Goal: Task Accomplishment & Management: Use online tool/utility

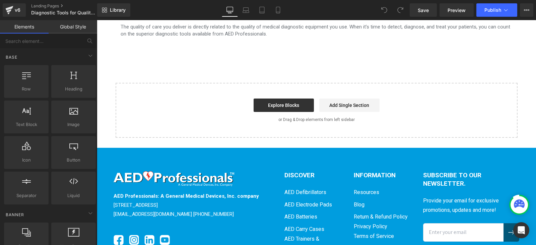
scroll to position [637, 0]
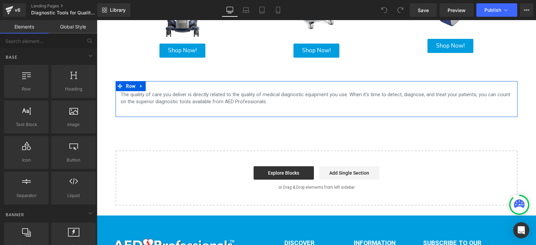
click at [97, 20] on div at bounding box center [97, 20] width 0 height 0
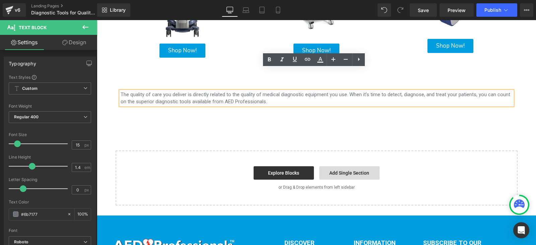
click at [339, 166] on link "Add Single Section" at bounding box center [350, 172] width 60 height 13
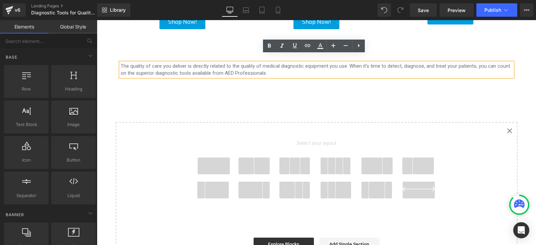
scroll to position [704, 0]
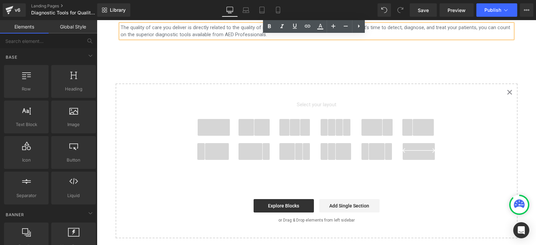
click at [507, 90] on icon "Created with Sketch." at bounding box center [509, 92] width 5 height 5
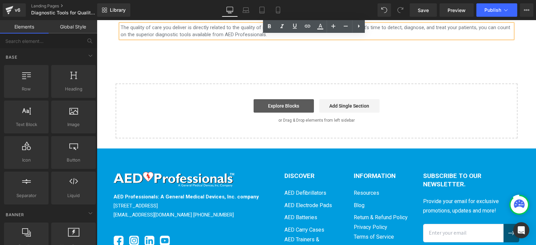
click at [273, 99] on link "Explore Blocks" at bounding box center [284, 105] width 60 height 13
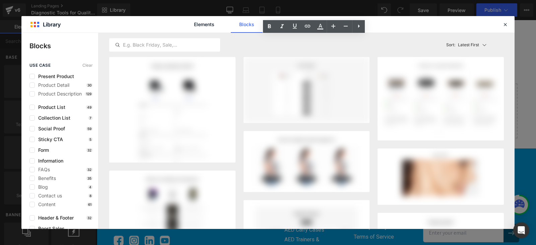
click at [0, 0] on div "Elements Blocks Templates Saved Library" at bounding box center [0, 0] width 0 height 0
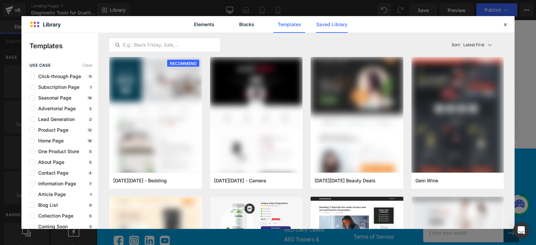
click at [0, 0] on link "Saved Library" at bounding box center [0, 0] width 0 height 0
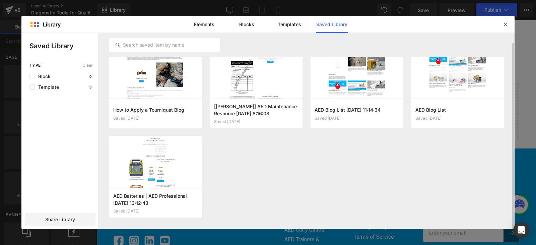
scroll to position [9, 0]
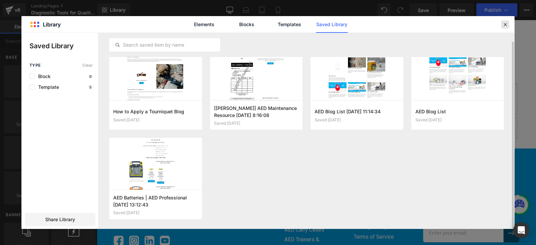
click at [0, 0] on div at bounding box center [0, 0] width 0 height 0
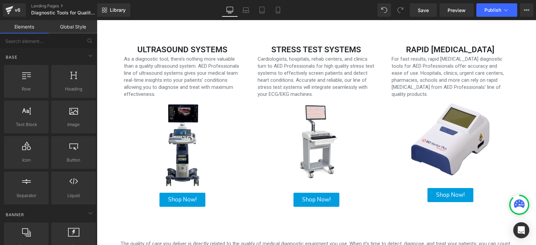
scroll to position [536, 0]
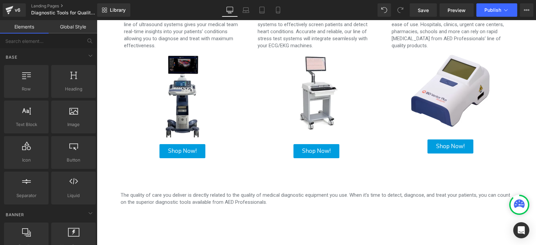
click at [269, 192] on p "The quality of care you deliver is directly related to the quality of medical d…" at bounding box center [317, 199] width 392 height 14
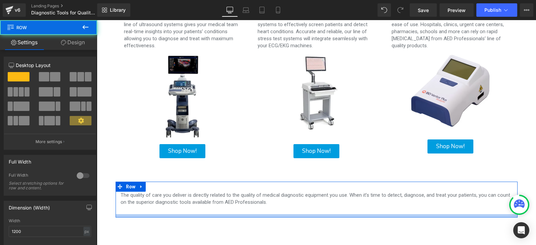
click at [189, 214] on div at bounding box center [317, 215] width 402 height 3
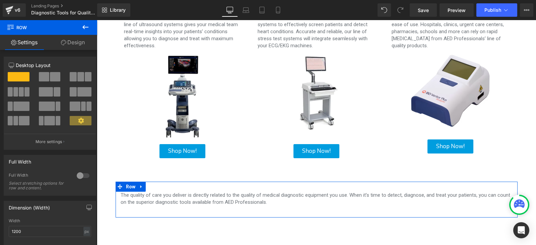
drag, startPoint x: 65, startPoint y: 47, endPoint x: 63, endPoint y: 50, distance: 3.6
click at [64, 47] on link "Design" at bounding box center [73, 42] width 49 height 15
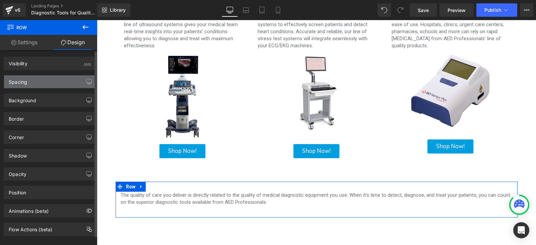
click at [53, 78] on div "Spacing" at bounding box center [50, 81] width 92 height 13
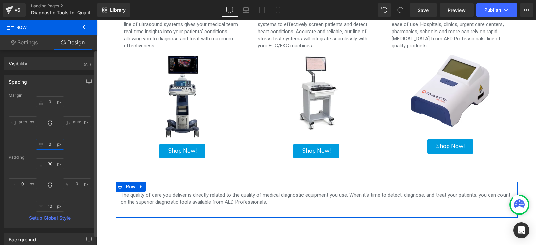
click at [54, 140] on input "0" at bounding box center [50, 144] width 28 height 11
type input "15"
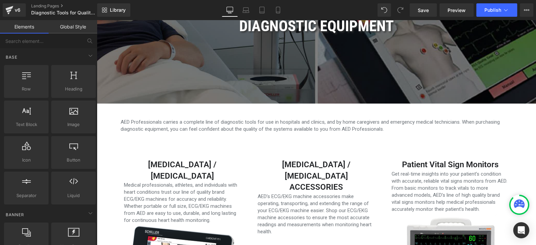
scroll to position [134, 0]
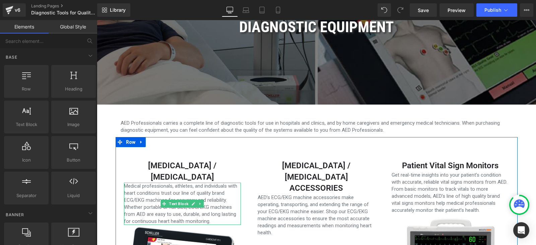
click at [188, 200] on p "Medical professionals, athletes, and individuals with heart conditions trust ou…" at bounding box center [182, 204] width 117 height 42
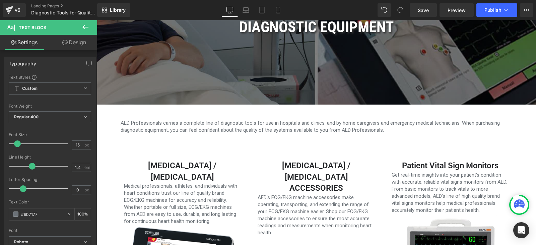
click at [68, 44] on link "Design" at bounding box center [74, 42] width 49 height 15
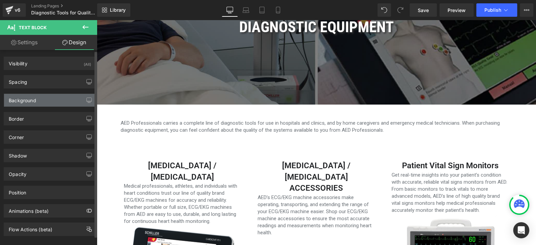
scroll to position [10, 0]
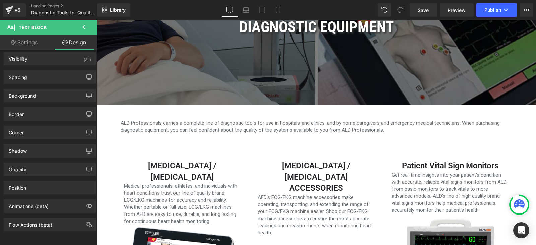
click at [30, 39] on link "Settings" at bounding box center [24, 42] width 49 height 15
type input "100"
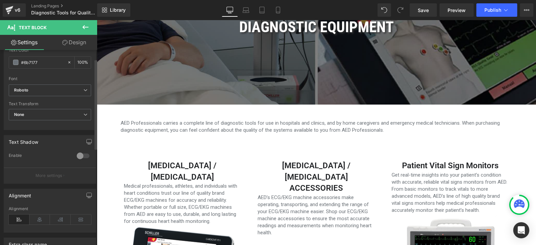
scroll to position [201, 0]
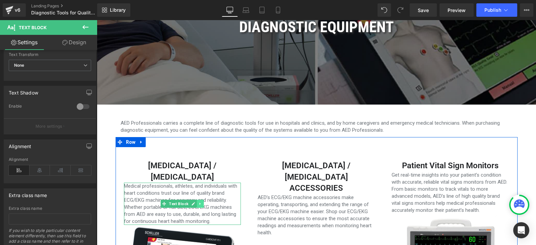
click at [197, 200] on link at bounding box center [200, 204] width 7 height 8
click at [180, 200] on link at bounding box center [183, 204] width 7 height 8
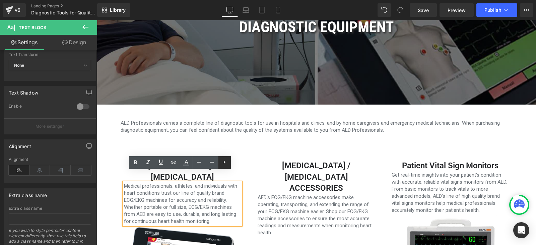
click at [229, 160] on link at bounding box center [224, 162] width 13 height 13
click at [231, 204] on p "Medical professionals, athletes, and individuals with heart conditions trust ou…" at bounding box center [182, 204] width 117 height 42
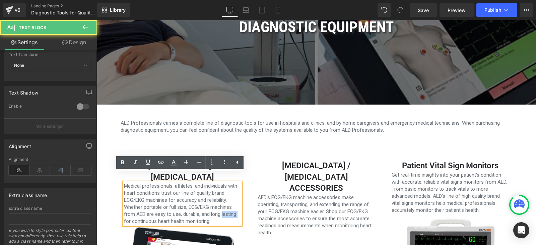
click at [231, 204] on p "Medical professionals, athletes, and individuals with heart conditions trust ou…" at bounding box center [182, 204] width 117 height 42
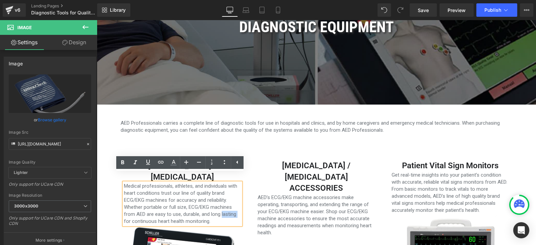
click at [232, 209] on p "Medical professionals, athletes, and individuals with heart conditions trust ou…" at bounding box center [182, 204] width 117 height 42
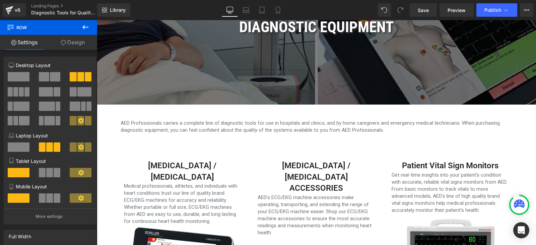
click at [78, 25] on button at bounding box center [85, 27] width 23 height 15
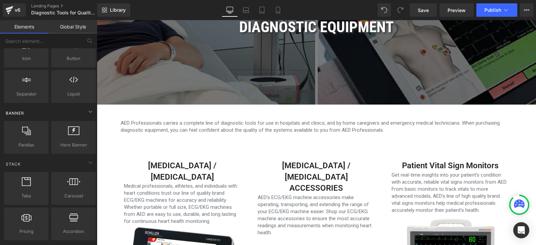
scroll to position [67, 0]
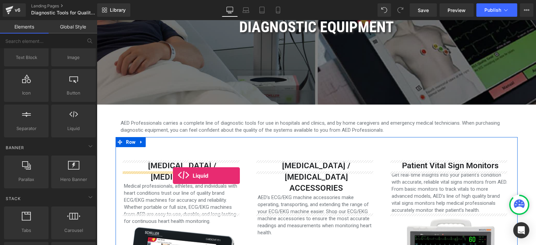
drag, startPoint x: 162, startPoint y: 147, endPoint x: 172, endPoint y: 175, distance: 30.2
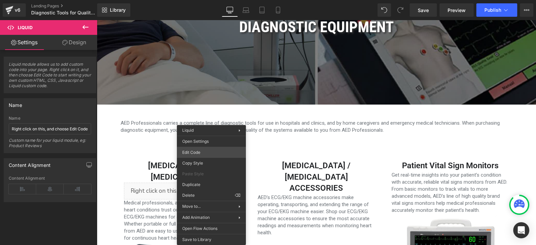
click at [197, 0] on div "Liquid You are previewing how the will restyle your page. You can not edit Elem…" at bounding box center [268, 0] width 536 height 0
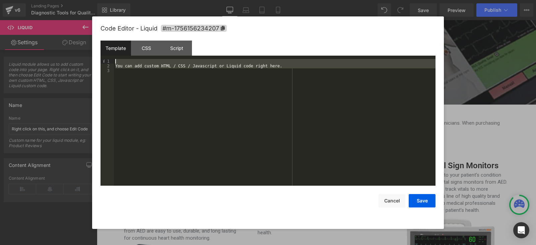
drag, startPoint x: 290, startPoint y: 79, endPoint x: 77, endPoint y: 49, distance: 214.4
click at [78, 49] on body "Liquid You are previewing how the will restyle your page. You can not edit Elem…" at bounding box center [268, 122] width 536 height 245
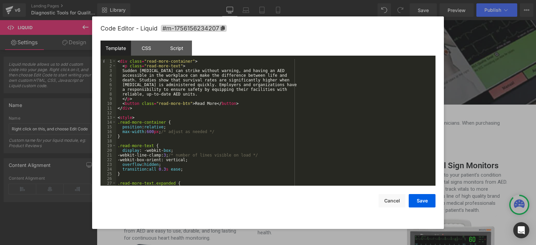
scroll to position [0, 0]
click at [424, 207] on button "Save" at bounding box center [422, 200] width 27 height 13
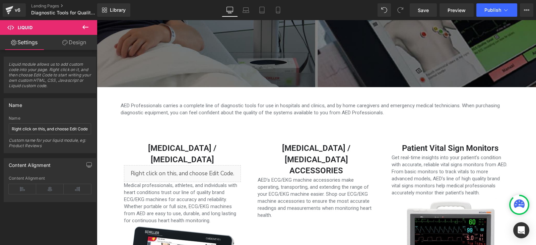
scroll to position [168, 0]
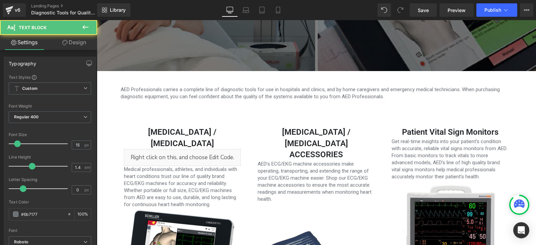
click at [135, 166] on p "Medical professionals, athletes, and individuals with heart conditions trust ou…" at bounding box center [182, 187] width 117 height 42
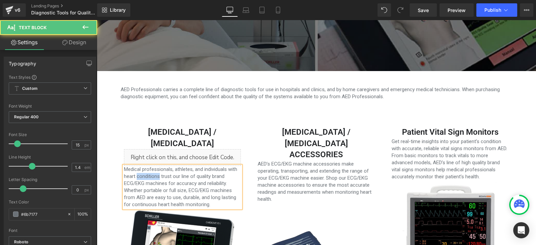
click at [136, 166] on p "Medical professionals, athletes, and individuals with heart conditions trust ou…" at bounding box center [182, 187] width 117 height 42
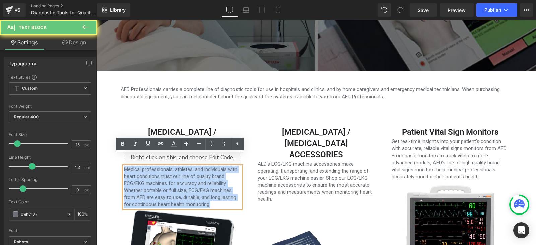
click at [136, 166] on p "Medical professionals, athletes, and individuals with heart conditions trust ou…" at bounding box center [182, 187] width 117 height 42
copy p "Medical professionals, athletes, and individuals with heart conditions trust ou…"
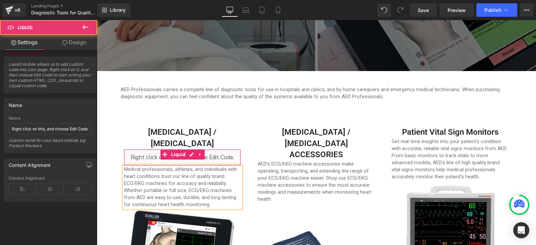
click at [224, 149] on div "Liquid" at bounding box center [182, 157] width 117 height 17
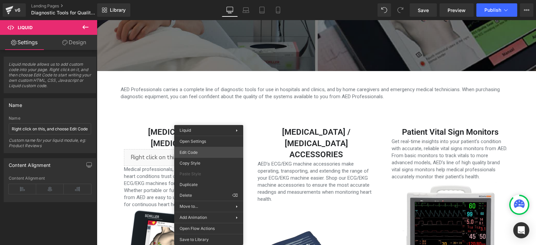
click at [208, 0] on div "Liquid You are previewing how the will restyle your page. You can not edit Elem…" at bounding box center [268, 0] width 536 height 0
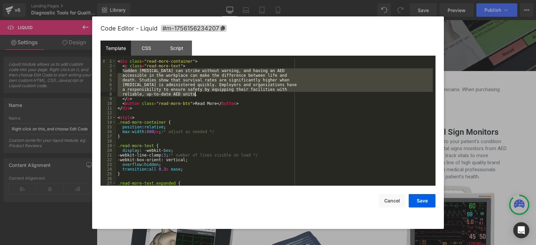
drag, startPoint x: 125, startPoint y: 71, endPoint x: 199, endPoint y: 94, distance: 77.8
click at [199, 94] on div "< div class = "read-more-container" > < p class = "read-more-text" > Sudden car…" at bounding box center [274, 127] width 317 height 136
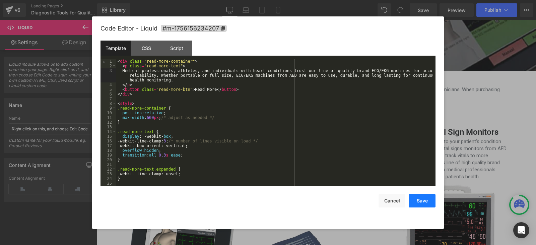
click at [424, 207] on button "Save" at bounding box center [422, 200] width 27 height 13
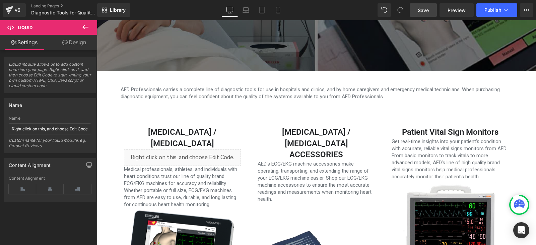
click at [423, 10] on span "Save" at bounding box center [423, 10] width 11 height 7
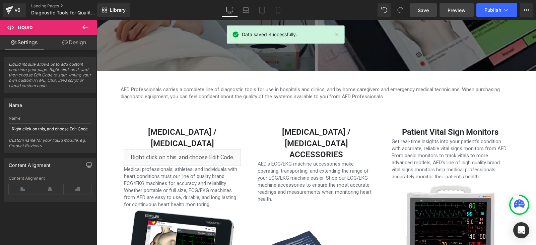
click at [453, 14] on link "Preview" at bounding box center [457, 9] width 34 height 13
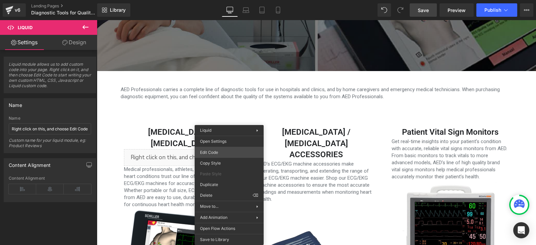
click at [212, 0] on div "Liquid You are previewing how the will restyle your page. You can not edit Elem…" at bounding box center [268, 0] width 536 height 0
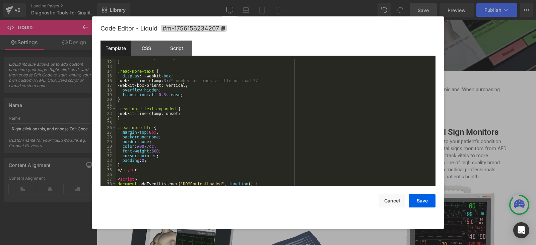
scroll to position [60, 0]
click at [150, 132] on div "max-width : 600 px ; /* adjust as needed */ } .read-more-text { display : -webk…" at bounding box center [274, 123] width 317 height 136
click at [147, 147] on div "max-width : 600 px ; /* adjust as needed */ } .read-more-text { display : -webk…" at bounding box center [274, 123] width 317 height 136
click at [153, 147] on div "max-width : 600 px ; /* adjust as needed */ } .read-more-text { display : -webk…" at bounding box center [274, 123] width 317 height 136
click at [185, 164] on div "max-width : 600 px ; /* adjust as needed */ } .read-more-text { display : -webk…" at bounding box center [274, 123] width 317 height 136
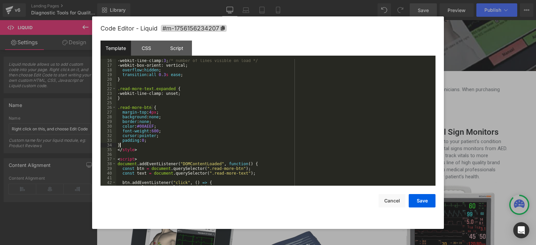
scroll to position [103, 0]
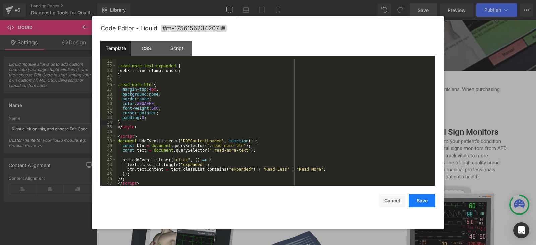
click at [430, 205] on button "Save" at bounding box center [422, 200] width 27 height 13
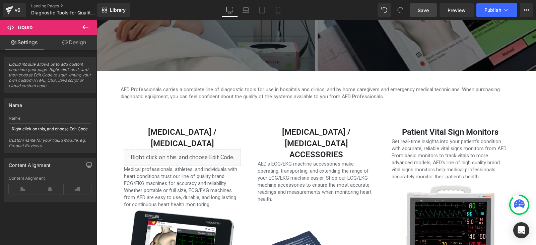
click at [430, 12] on link "Save" at bounding box center [423, 9] width 27 height 13
click at [458, 10] on span "Preview" at bounding box center [457, 10] width 18 height 7
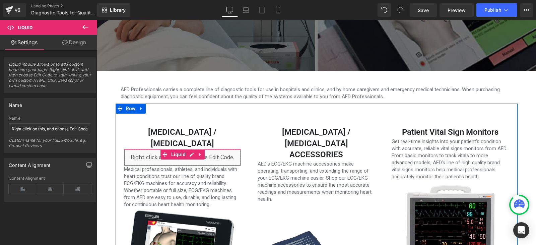
click at [209, 149] on div "Liquid" at bounding box center [182, 157] width 117 height 17
click at [198, 152] on icon at bounding box center [200, 154] width 5 height 5
click at [194, 152] on icon at bounding box center [196, 154] width 5 height 5
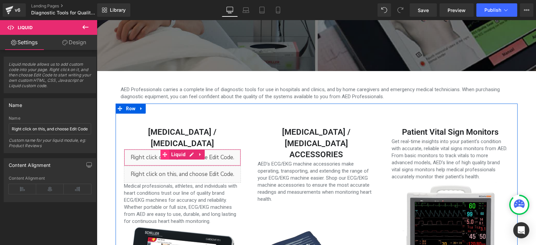
click at [154, 149] on div "Liquid" at bounding box center [182, 157] width 117 height 17
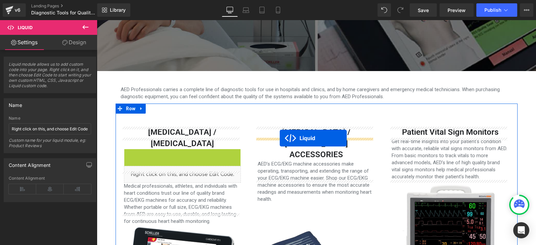
drag, startPoint x: 161, startPoint y: 144, endPoint x: 280, endPoint y: 138, distance: 119.2
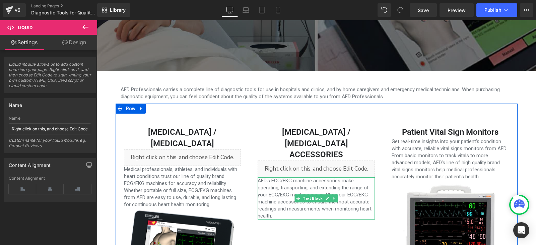
click at [314, 177] on p "AED’s ECG/EKG machine accessories make operating, transporting, and extending t…" at bounding box center [316, 198] width 117 height 42
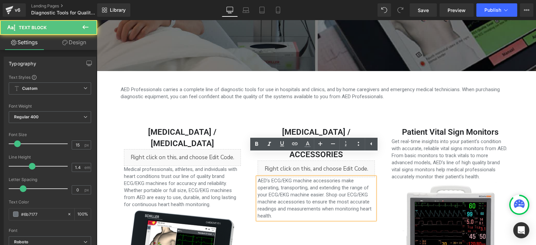
click at [314, 177] on p "AED’s ECG/EKG machine accessories make operating, transporting, and extending t…" at bounding box center [316, 198] width 117 height 42
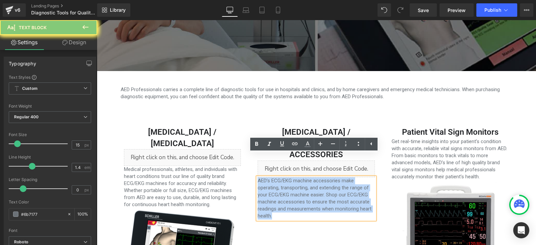
click at [314, 177] on p "AED’s ECG/EKG machine accessories make operating, transporting, and extending t…" at bounding box center [316, 198] width 117 height 42
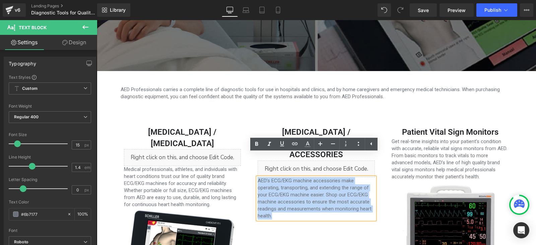
copy p "AED’s ECG/EKG machine accessories make operating, transporting, and extending t…"
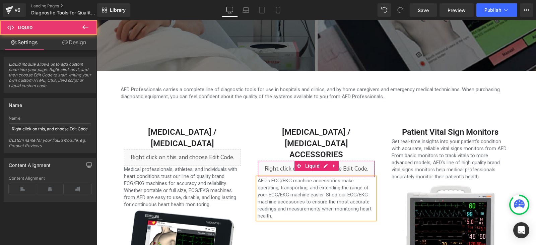
click at [364, 161] on div "Liquid" at bounding box center [316, 169] width 117 height 17
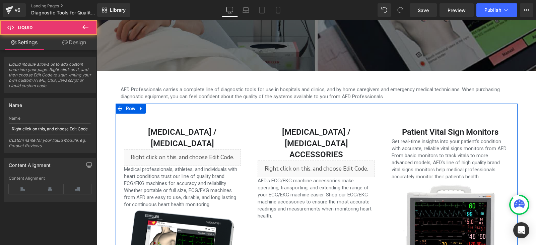
click at [322, 161] on div "Liquid" at bounding box center [316, 169] width 117 height 17
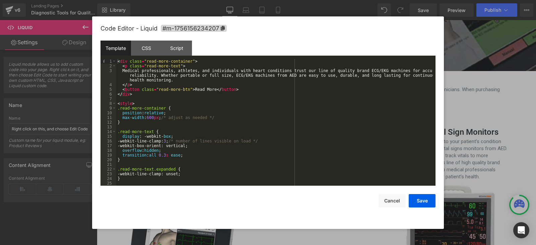
click at [135, 73] on div "< div class = "read-more-container" > < p class = "read-more-text" > Medical pr…" at bounding box center [274, 127] width 317 height 136
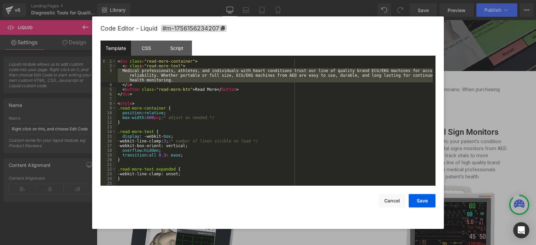
click at [174, 80] on div "< div class = "read-more-container" > < p class = "read-more-text" > Medical pr…" at bounding box center [274, 122] width 317 height 127
drag, startPoint x: 176, startPoint y: 80, endPoint x: 117, endPoint y: 70, distance: 59.5
click at [117, 70] on div "< div class = "read-more-container" > < p class = "read-more-text" > Medical pr…" at bounding box center [274, 127] width 317 height 136
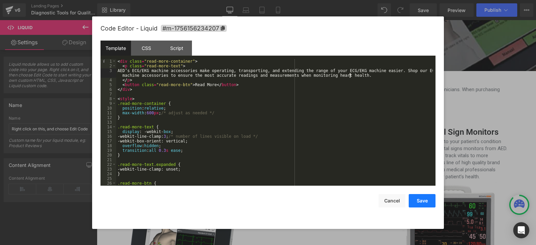
click at [431, 203] on button "Save" at bounding box center [422, 200] width 27 height 13
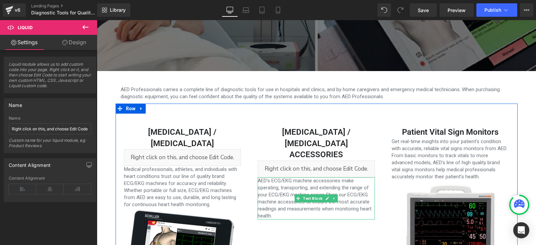
scroll to position [201, 0]
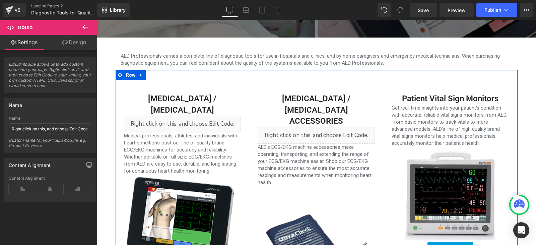
click at [353, 127] on div "Liquid" at bounding box center [316, 135] width 117 height 17
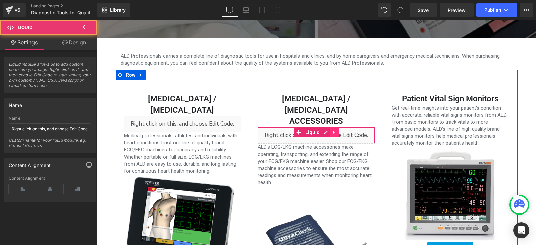
click at [334, 131] on icon at bounding box center [334, 132] width 1 height 3
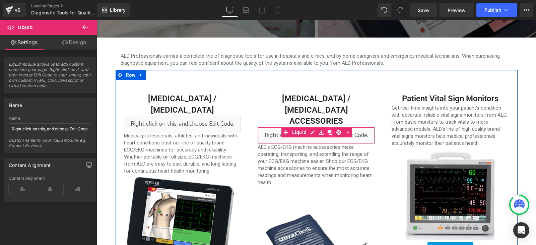
click at [328, 130] on icon at bounding box center [330, 132] width 5 height 5
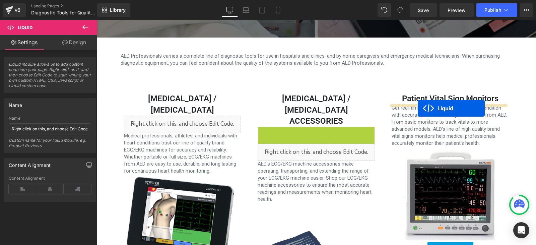
drag, startPoint x: 285, startPoint y: 110, endPoint x: 418, endPoint y: 108, distance: 133.5
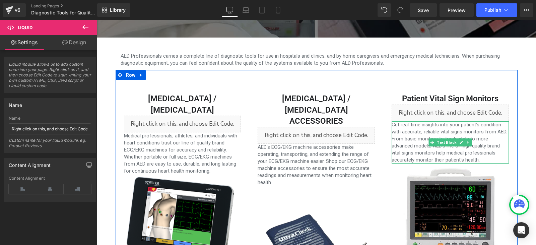
click at [407, 132] on p "Get real-time insights into your patient’s condition with accurate, reliable vi…" at bounding box center [450, 142] width 117 height 42
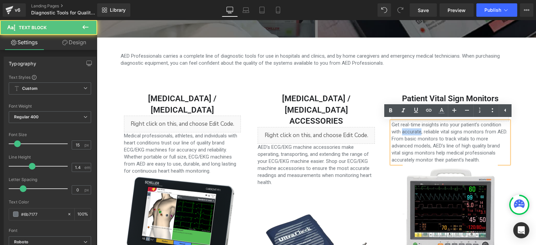
click at [407, 132] on p "Get real-time insights into your patient’s condition with accurate, reliable vi…" at bounding box center [450, 142] width 117 height 42
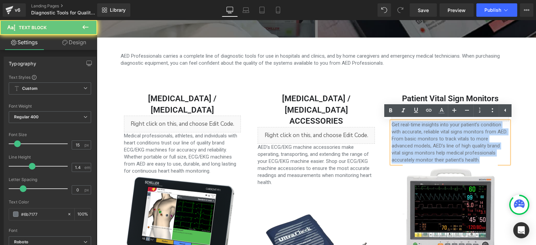
click at [407, 132] on p "Get real-time insights into your patient’s condition with accurate, reliable vi…" at bounding box center [450, 142] width 117 height 42
copy p "Get real-time insights into your patient’s condition with accurate, reliable vi…"
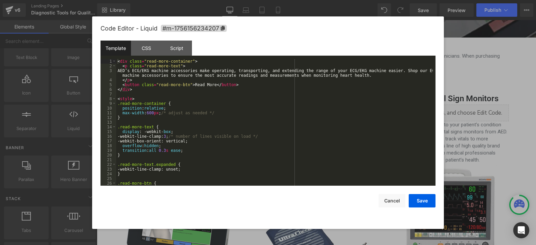
click at [472, 145] on body "Liquid You are previewing how the will restyle your page. You can not edit Elem…" at bounding box center [268, 122] width 536 height 245
click at [142, 74] on div "< div class = "read-more-container" > < p class = "read-more-text" > AED’s ECG/…" at bounding box center [274, 127] width 317 height 136
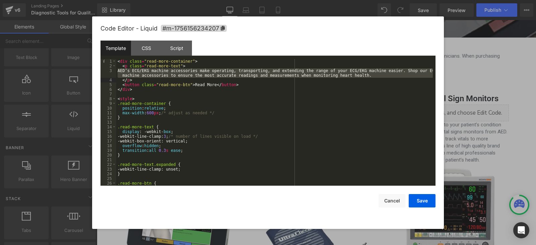
click at [353, 78] on div "< div class = "read-more-container" > < p class = "read-more-text" > AED’s ECG/…" at bounding box center [274, 127] width 317 height 136
drag, startPoint x: 351, startPoint y: 75, endPoint x: 99, endPoint y: 71, distance: 251.8
click at [99, 71] on div "Code Editor - Liquid #m-1756156234207 Template CSS Script Data 1 2 3 4 5 6 7 8 …" at bounding box center [268, 122] width 352 height 213
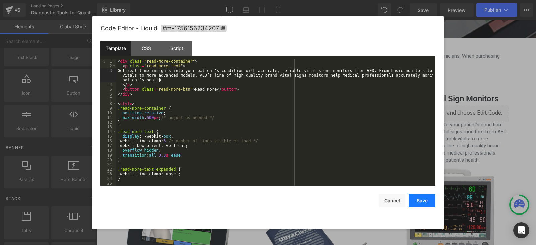
click at [429, 201] on button "Save" at bounding box center [422, 200] width 27 height 13
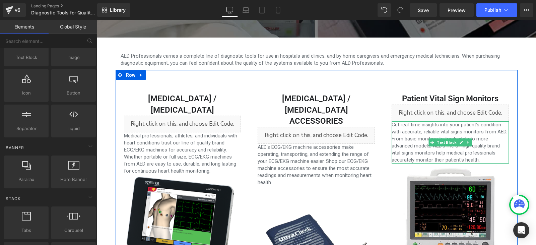
click at [422, 138] on p "Get real-time insights into your patient’s condition with accurate, reliable vi…" at bounding box center [450, 142] width 117 height 42
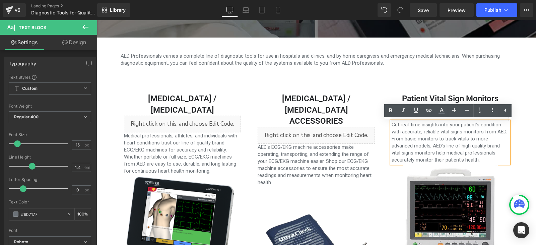
drag, startPoint x: 499, startPoint y: 148, endPoint x: 517, endPoint y: 149, distance: 18.8
click at [501, 148] on p "Get real-time insights into your patient’s condition with accurate, reliable vi…" at bounding box center [450, 142] width 117 height 42
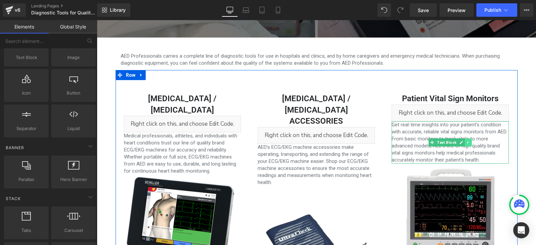
click at [465, 145] on link at bounding box center [468, 142] width 7 height 8
click at [471, 143] on icon at bounding box center [472, 142] width 4 height 4
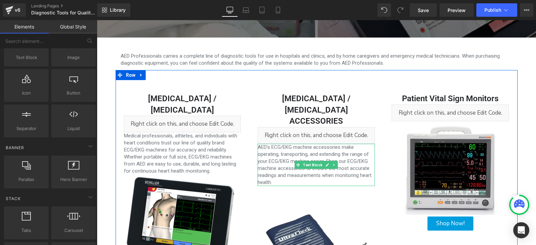
click at [344, 144] on p "AED’s ECG/EKG machine accessories make operating, transporting, and extending t…" at bounding box center [316, 165] width 117 height 42
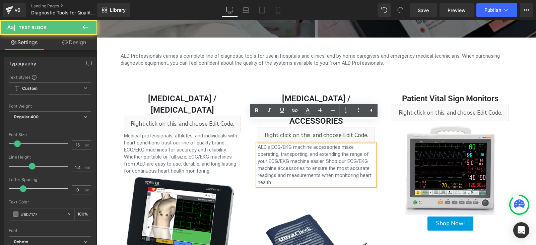
click at [371, 186] on div "Image" at bounding box center [316, 244] width 117 height 117
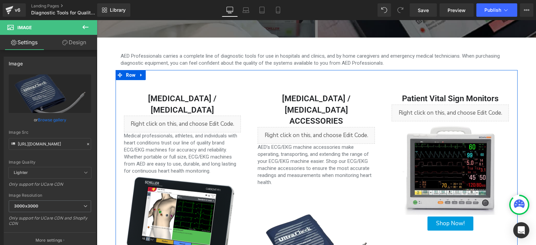
click at [363, 148] on p "AED’s ECG/EKG machine accessories make operating, transporting, and extending t…" at bounding box center [316, 165] width 117 height 42
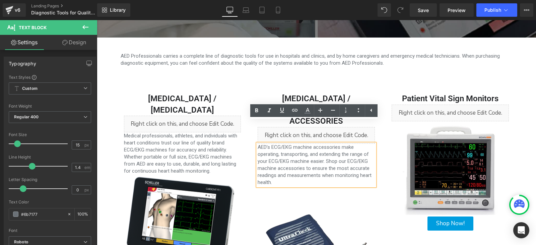
click at [384, 140] on div "Patient Vital Sign Monitors Heading Liquid Image Shop Now! Button" at bounding box center [451, 205] width 134 height 224
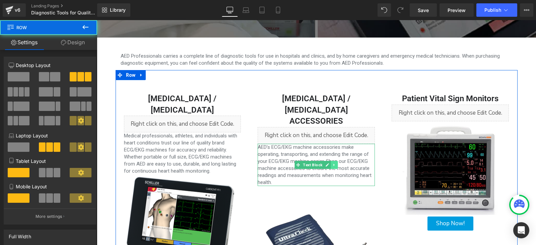
click at [333, 163] on icon at bounding box center [335, 165] width 4 height 4
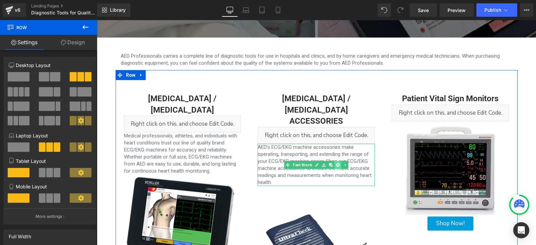
click at [336, 163] on icon at bounding box center [338, 165] width 4 height 4
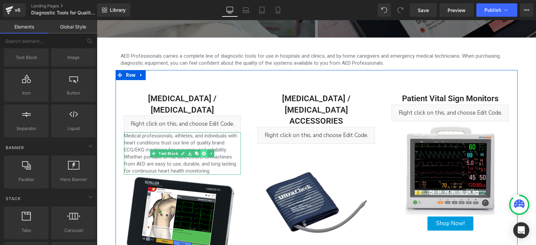
click at [202, 152] on icon at bounding box center [204, 154] width 4 height 4
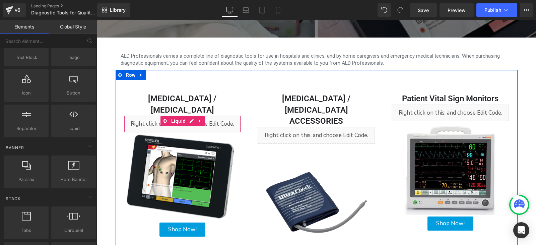
click at [224, 116] on div "Liquid" at bounding box center [182, 124] width 117 height 17
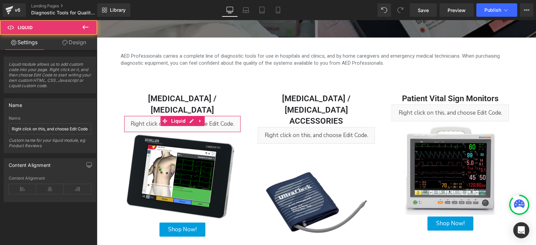
click at [69, 48] on link "Design" at bounding box center [74, 42] width 49 height 15
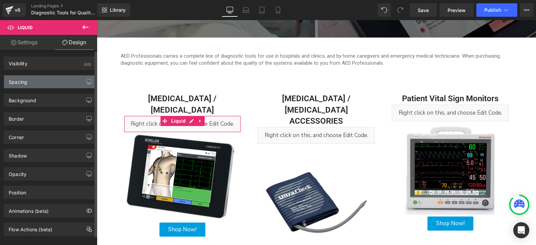
click at [61, 77] on div "Spacing" at bounding box center [50, 81] width 92 height 13
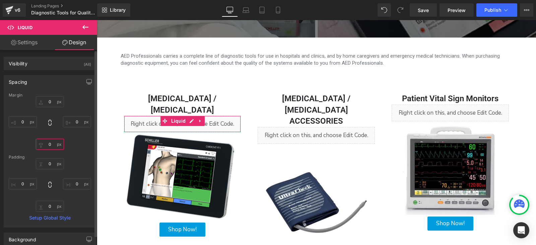
click at [51, 142] on input "0" at bounding box center [50, 144] width 28 height 11
type input "5"
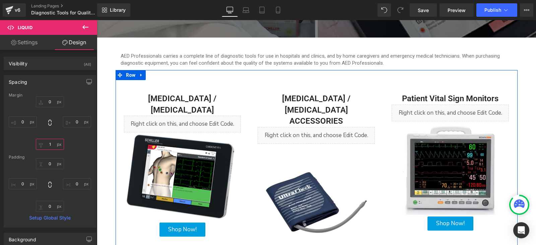
type input "10"
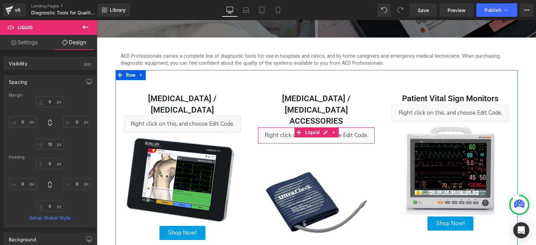
click at [299, 127] on span at bounding box center [299, 132] width 9 height 10
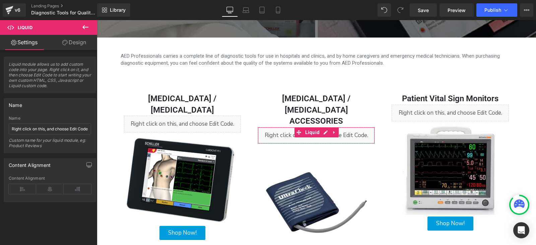
click at [67, 42] on link "Design" at bounding box center [74, 42] width 49 height 15
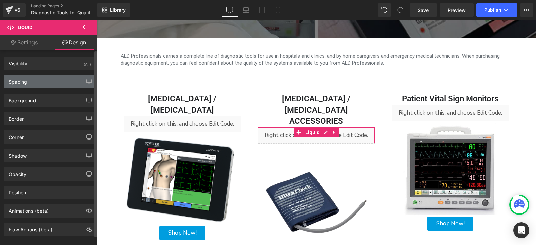
click at [52, 80] on div "Spacing" at bounding box center [50, 81] width 92 height 13
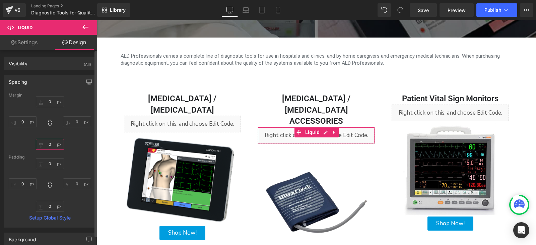
click at [51, 147] on input "0" at bounding box center [50, 144] width 28 height 11
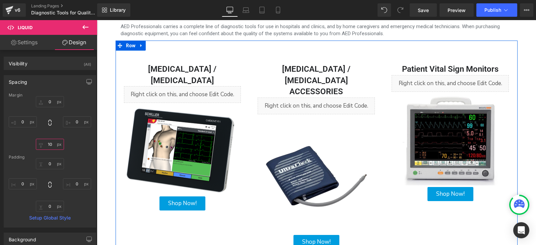
scroll to position [268, 0]
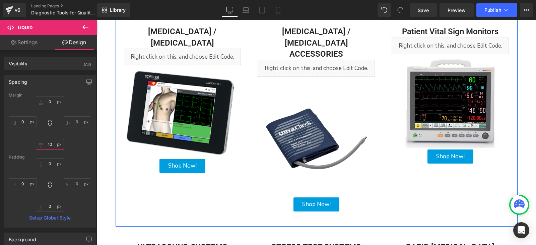
type input "1"
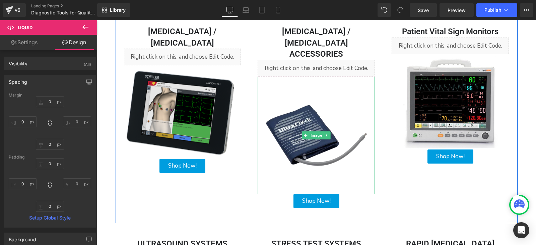
click at [187, 110] on img at bounding box center [182, 114] width 117 height 90
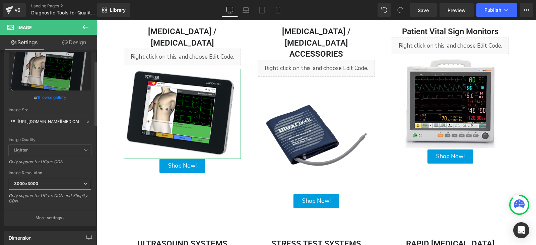
scroll to position [34, 0]
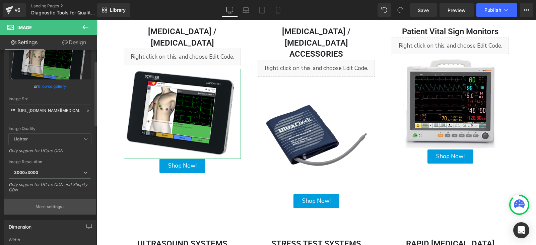
click at [57, 209] on p "More settings" at bounding box center [49, 207] width 27 height 6
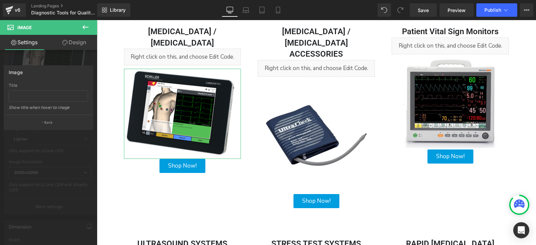
click at [59, 144] on div at bounding box center [48, 134] width 97 height 228
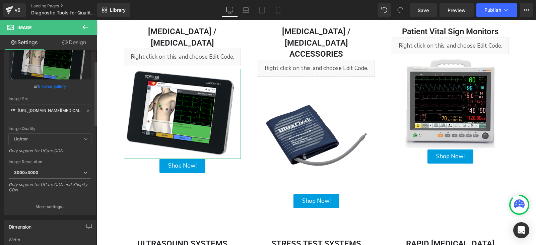
click at [61, 165] on div "Image Resolution 3000x3000 100x100 240x240 480x480 576x576 640x640 768x768 800x…" at bounding box center [50, 179] width 82 height 38
click at [65, 170] on span "3000x3000" at bounding box center [50, 173] width 82 height 12
click at [92, 172] on div "https://cdn.shopify.com/s/files/1/0639/4904/6010/files/FT-1_SCHILLER_WIFI_PDF_E…" at bounding box center [50, 128] width 92 height 174
click at [80, 172] on span "3000x3000" at bounding box center [50, 173] width 82 height 12
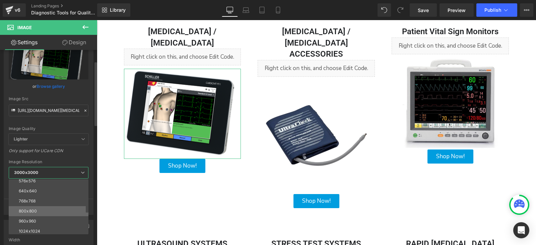
scroll to position [67, 0]
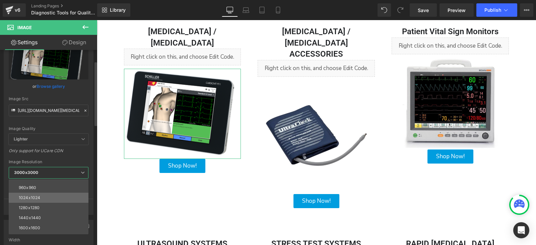
click at [62, 196] on li "1024x1024" at bounding box center [50, 198] width 83 height 10
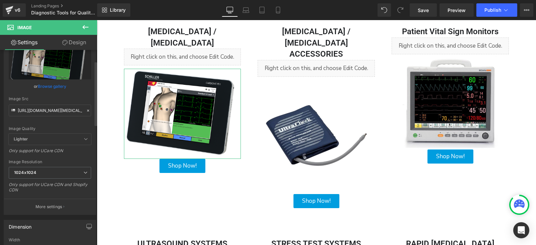
type input "https://cdn.shopify.com/s/files/1/0639/4904/6010/files/FT-1_SCHILLER_WIFI_PDF_E…"
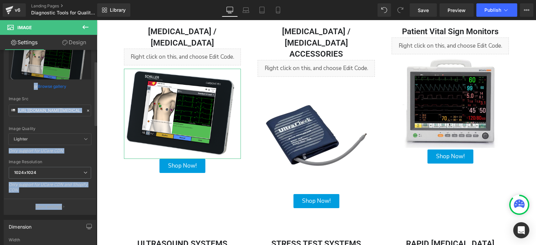
click at [93, 184] on div "Image https://cdn.shopify.com/s/files/1/0639/4904/6010/files/FT-1_SCHILLER_WIFI…" at bounding box center [50, 119] width 93 height 192
click at [72, 195] on div "Only support for UCare CDN and Shopify CDN" at bounding box center [50, 189] width 82 height 15
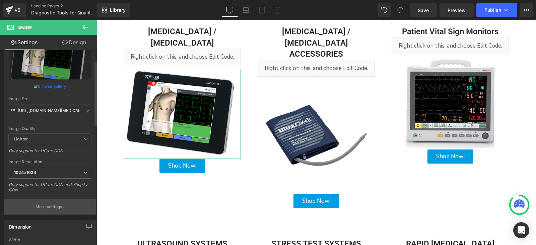
click at [69, 205] on button "More settings" at bounding box center [50, 207] width 92 height 16
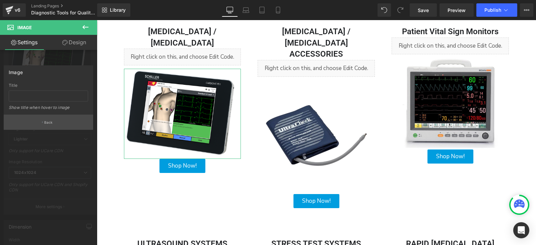
click at [48, 123] on p "Back" at bounding box center [48, 122] width 9 height 5
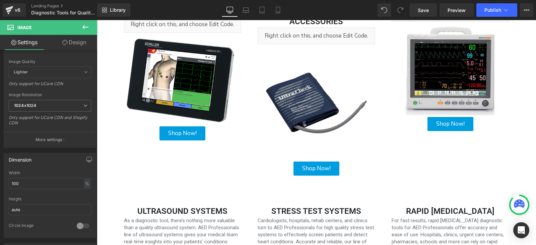
scroll to position [268, 0]
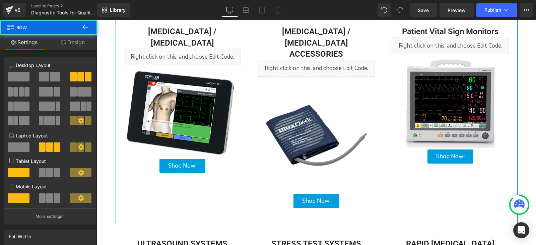
click at [250, 169] on div "ECG / EKG Accessories Heading Liquid Image Shop Now! Button" at bounding box center [316, 117] width 134 height 182
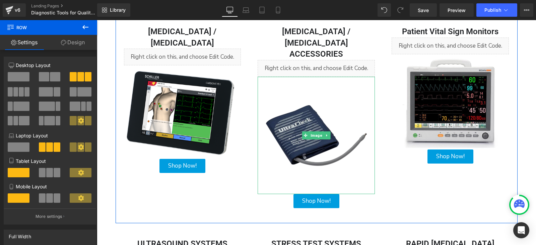
click at [282, 146] on img at bounding box center [316, 135] width 117 height 117
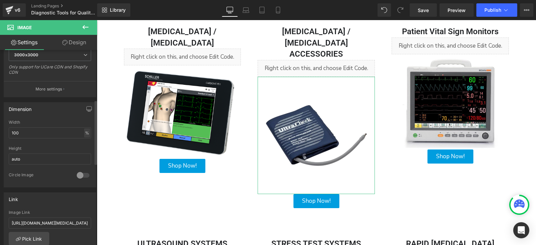
scroll to position [201, 0]
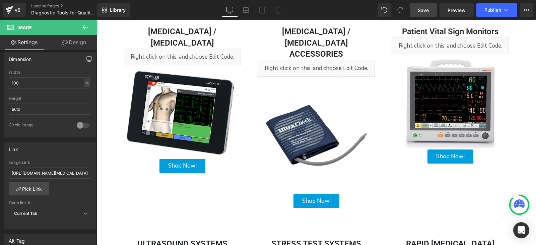
click at [430, 14] on link "Save" at bounding box center [423, 9] width 27 height 13
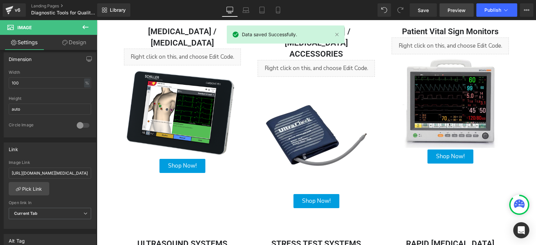
click at [450, 13] on span "Preview" at bounding box center [457, 10] width 18 height 7
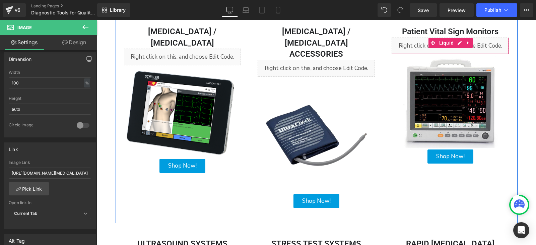
click at [413, 45] on div "Liquid" at bounding box center [450, 46] width 117 height 17
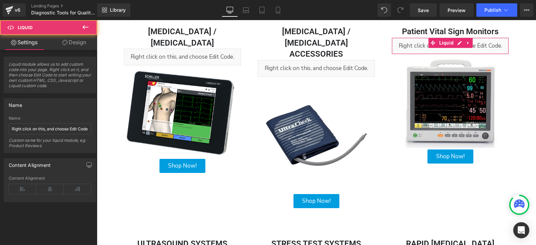
click at [83, 43] on link "Design" at bounding box center [74, 42] width 49 height 15
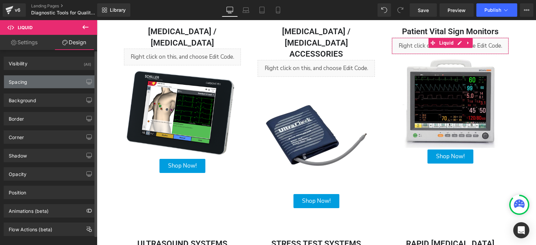
click at [49, 79] on div "Spacing" at bounding box center [50, 81] width 92 height 13
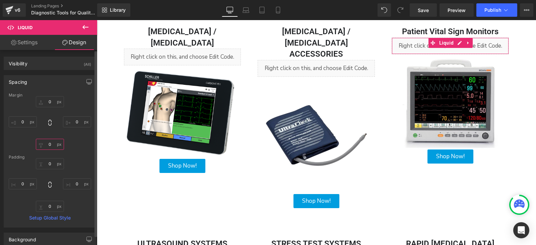
click at [51, 144] on input "0" at bounding box center [50, 144] width 28 height 11
type input "10"
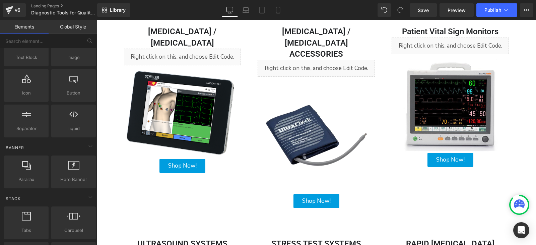
click at [519, 110] on div "Diagnostic Equipment Heading Hero Banner 200px AED Professionals carries a comp…" at bounding box center [317, 184] width 440 height 739
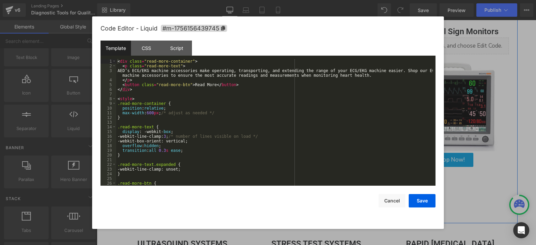
click at [322, 60] on div "Liquid" at bounding box center [316, 68] width 117 height 17
drag, startPoint x: 399, startPoint y: 197, endPoint x: 395, endPoint y: 194, distance: 5.1
click at [399, 197] on button "Cancel" at bounding box center [392, 200] width 27 height 13
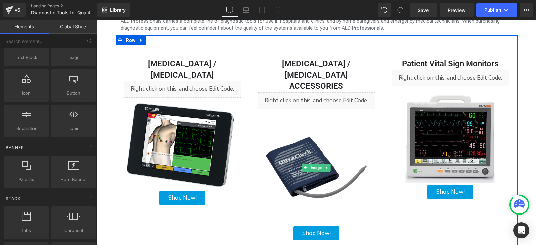
scroll to position [168, 0]
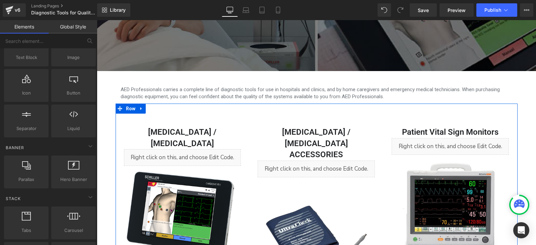
click at [321, 161] on div "Liquid" at bounding box center [316, 169] width 117 height 17
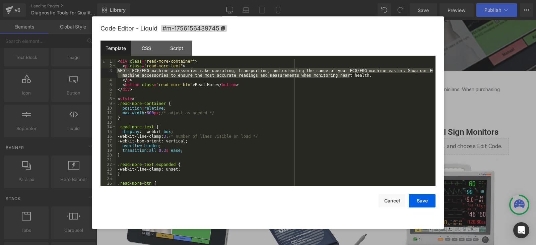
drag, startPoint x: 351, startPoint y: 77, endPoint x: 103, endPoint y: 72, distance: 248.5
click at [103, 72] on pre "1 2 3 4 5 6 7 8 9 10 11 12 13 14 15 16 17 18 19 20 21 22 23 24 25 26 27 < div c…" at bounding box center [268, 122] width 335 height 127
drag, startPoint x: 401, startPoint y: 199, endPoint x: 398, endPoint y: 197, distance: 3.6
click at [400, 199] on button "Cancel" at bounding box center [392, 200] width 27 height 13
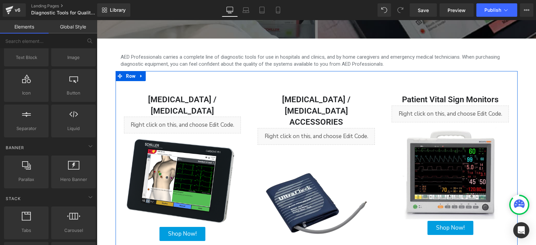
scroll to position [201, 0]
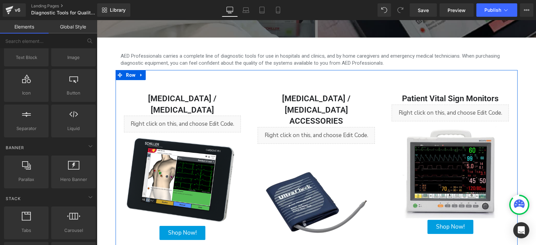
click at [325, 130] on icon at bounding box center [324, 132] width 4 height 4
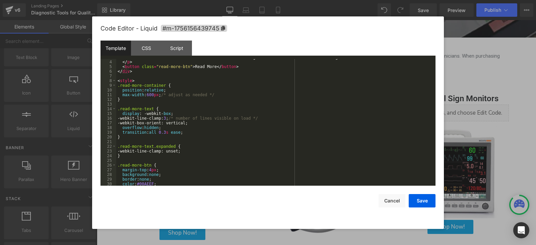
scroll to position [0, 0]
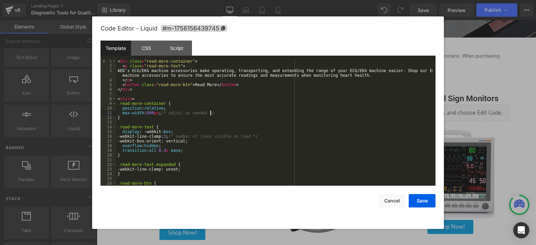
click at [219, 114] on div "< div class = "read-more-container" > < p class = "read-more-text" > AED’s ECG/…" at bounding box center [274, 127] width 317 height 136
drag, startPoint x: 222, startPoint y: 111, endPoint x: 163, endPoint y: 114, distance: 59.8
click at [163, 114] on div "< div class = "read-more-container" > < p class = "read-more-text" > AED’s ECG/…" at bounding box center [274, 127] width 317 height 136
drag, startPoint x: 259, startPoint y: 136, endPoint x: 175, endPoint y: 135, distance: 83.5
click at [175, 135] on div "< div class = "read-more-container" > < p class = "read-more-text" > AED’s ECG/…" at bounding box center [274, 127] width 317 height 136
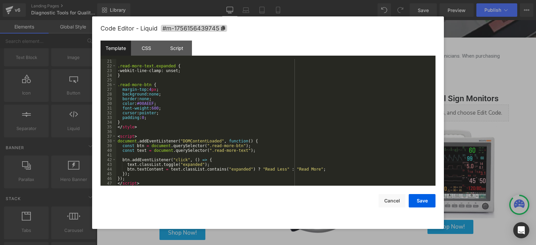
scroll to position [99, 0]
click at [425, 200] on button "Save" at bounding box center [422, 200] width 27 height 13
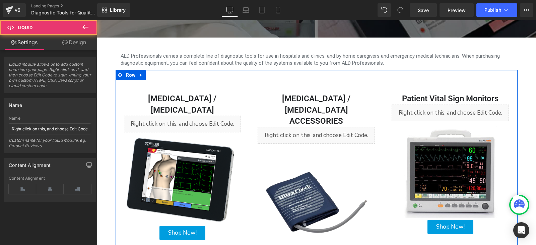
click at [279, 127] on div "Liquid" at bounding box center [316, 135] width 117 height 17
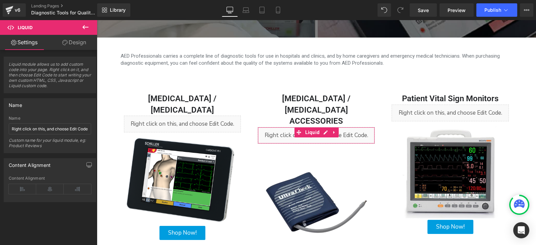
click at [70, 48] on link "Design" at bounding box center [74, 42] width 49 height 15
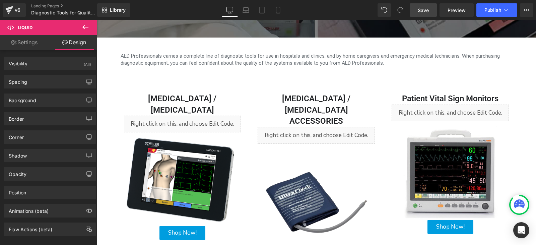
click at [432, 11] on link "Save" at bounding box center [423, 9] width 27 height 13
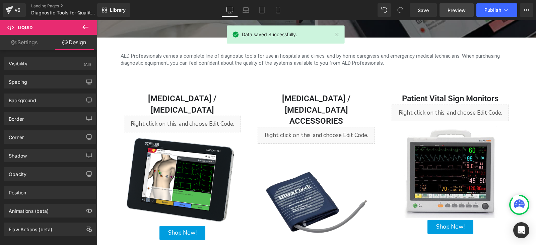
click at [454, 11] on span "Preview" at bounding box center [457, 10] width 18 height 7
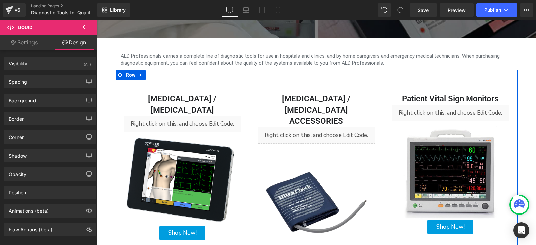
click at [324, 130] on icon at bounding box center [324, 132] width 4 height 4
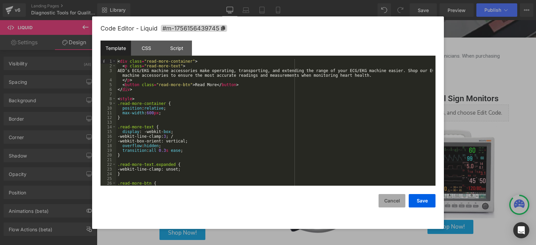
click at [395, 195] on button "Cancel" at bounding box center [392, 200] width 27 height 13
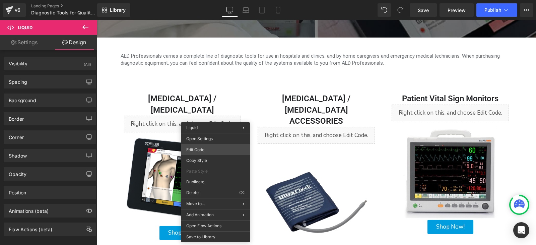
click at [212, 0] on div "Liquid You are previewing how the will restyle your page. You can not edit Elem…" at bounding box center [268, 0] width 536 height 0
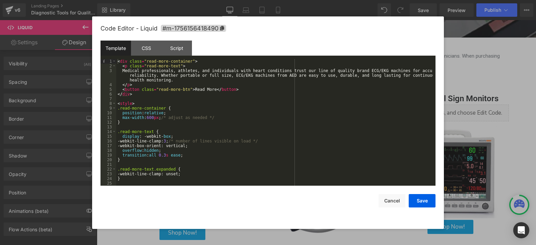
drag, startPoint x: 513, startPoint y: 116, endPoint x: 416, endPoint y: 96, distance: 99.3
click at [513, 116] on div at bounding box center [268, 122] width 536 height 245
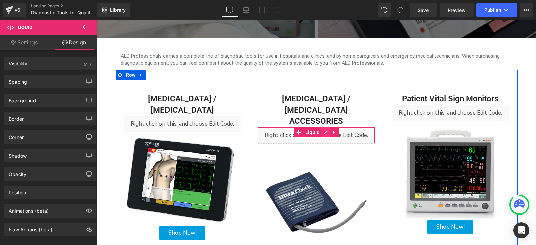
click at [324, 130] on icon at bounding box center [326, 132] width 5 height 5
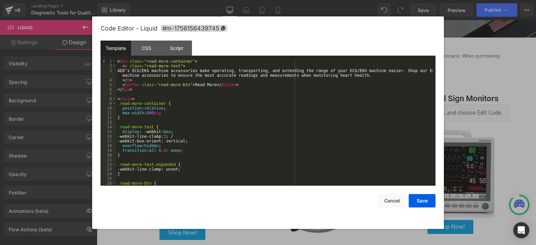
drag, startPoint x: 457, startPoint y: 115, endPoint x: 177, endPoint y: 95, distance: 281.4
click at [457, 115] on div at bounding box center [268, 122] width 536 height 245
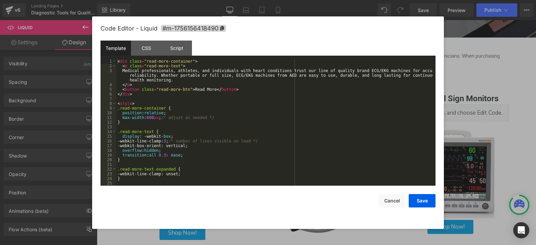
click at [206, 0] on div "Liquid You are previewing how the will restyle your page. You can not edit Elem…" at bounding box center [268, 0] width 536 height 0
click at [509, 128] on div at bounding box center [268, 122] width 536 height 245
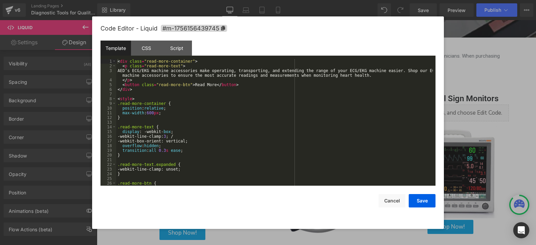
click at [295, 0] on div "Liquid You are previewing how the will restyle your page. You can not edit Elem…" at bounding box center [268, 0] width 536 height 0
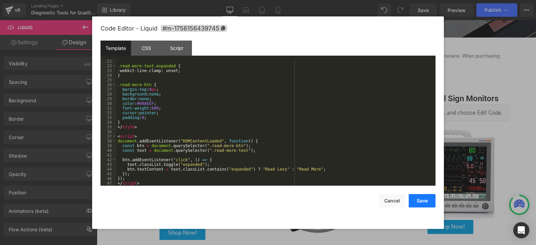
click at [427, 204] on button "Save" at bounding box center [422, 200] width 27 height 13
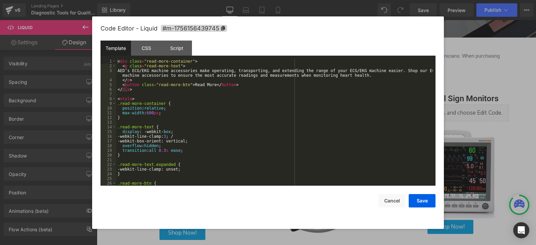
click at [325, 0] on div "Liquid You are previewing how the will restyle your page. You can not edit Elem…" at bounding box center [268, 0] width 536 height 0
click at [139, 74] on div "< div class = "read-more-container" > < p class = "read-more-text" > AED’s ECG/…" at bounding box center [274, 127] width 317 height 136
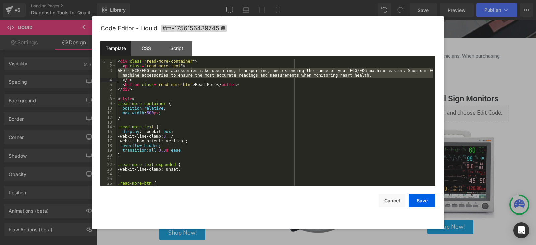
click at [139, 74] on div "< div class = "read-more-container" > < p class = "read-more-text" > AED’s ECG/…" at bounding box center [274, 127] width 317 height 136
click at [181, 75] on div "< div class = "read-more-container" > < p class = "read-more-text" > AED’s ECG/…" at bounding box center [274, 122] width 317 height 127
drag, startPoint x: 350, startPoint y: 75, endPoint x: 111, endPoint y: 71, distance: 239.4
click at [111, 71] on pre "1 2 3 4 5 6 7 8 9 10 11 12 13 14 15 16 17 18 19 20 21 22 23 24 25 26 27 < div c…" at bounding box center [268, 122] width 335 height 127
click at [224, 69] on div "< div class = "read-more-container" > < p class = "read-more-text" > AED’s ECG/…" at bounding box center [274, 122] width 317 height 127
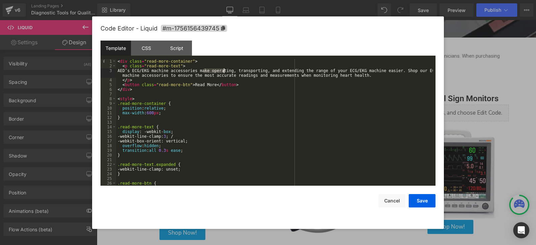
click at [224, 69] on div "< div class = "read-more-container" > < p class = "read-more-text" > AED’s ECG/…" at bounding box center [274, 127] width 317 height 136
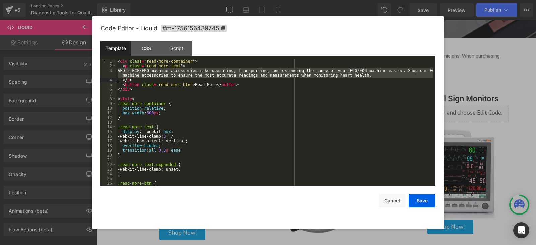
click at [224, 69] on div "< div class = "read-more-container" > < p class = "read-more-text" > AED’s ECG/…" at bounding box center [274, 127] width 317 height 136
click at [356, 73] on div "< div class = "read-more-container" > < p class = "read-more-text" > AED’s ECG/…" at bounding box center [274, 122] width 317 height 127
drag, startPoint x: 353, startPoint y: 75, endPoint x: 100, endPoint y: 71, distance: 253.2
click at [100, 71] on div "Code Editor - Liquid #m-1756156439745 Template CSS Script Data 1 2 3 4 5 6 7 8 …" at bounding box center [268, 122] width 352 height 213
drag, startPoint x: 354, startPoint y: 74, endPoint x: 106, endPoint y: 72, distance: 248.1
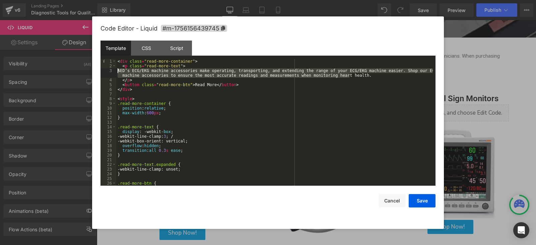
click at [106, 72] on pre "1 2 3 4 5 6 7 8 9 10 11 12 13 14 15 16 17 18 19 20 21 22 23 24 25 26 27 < div c…" at bounding box center [268, 122] width 335 height 127
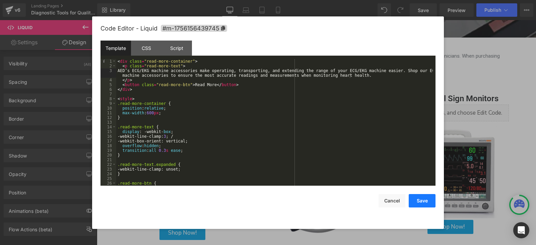
click at [427, 200] on button "Save" at bounding box center [422, 200] width 27 height 13
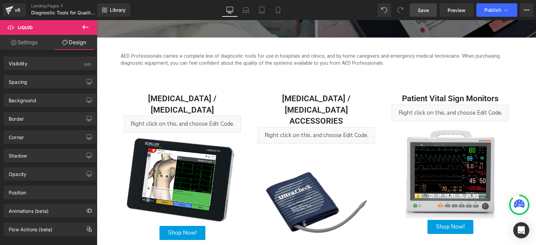
click at [425, 14] on link "Save" at bounding box center [423, 9] width 27 height 13
click at [426, 10] on span "Save" at bounding box center [423, 10] width 11 height 7
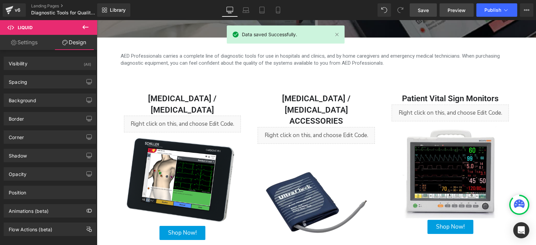
click at [458, 13] on span "Preview" at bounding box center [457, 10] width 18 height 7
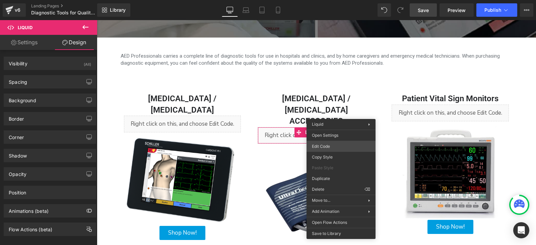
click at [333, 0] on div "Liquid You are previewing how the will restyle your page. You can not edit Elem…" at bounding box center [268, 0] width 536 height 0
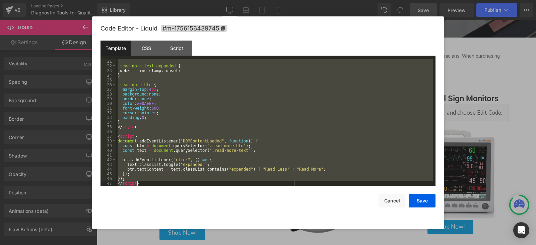
drag, startPoint x: 117, startPoint y: 60, endPoint x: 321, endPoint y: 246, distance: 275.5
click at [321, 245] on html "Liquid You are previewing how the will restyle your page. You can not edit Elem…" at bounding box center [268, 122] width 536 height 245
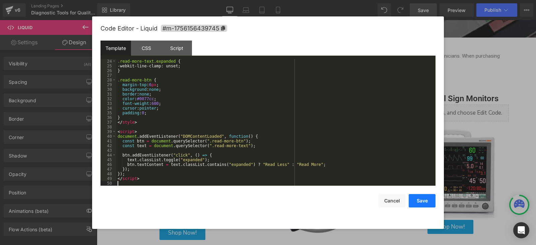
click at [427, 202] on button "Save" at bounding box center [422, 200] width 27 height 13
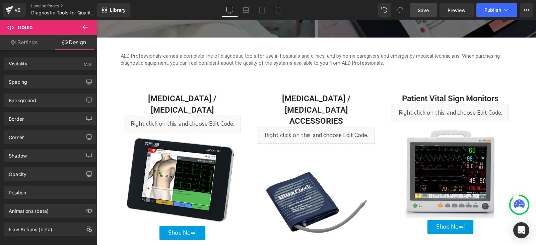
click at [432, 11] on link "Save" at bounding box center [423, 9] width 27 height 13
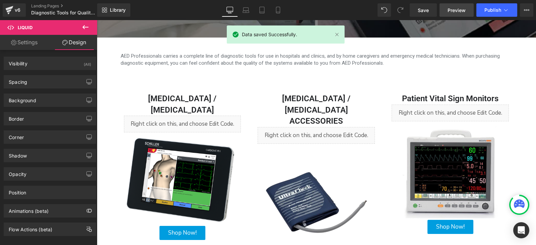
click at [459, 12] on span "Preview" at bounding box center [457, 10] width 18 height 7
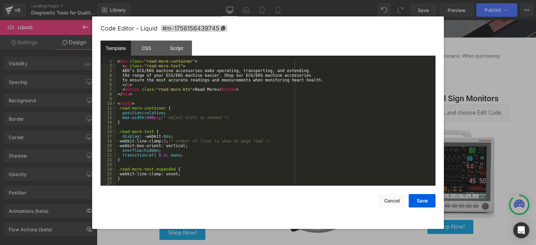
click at [276, 0] on div "Liquid You are previewing how the will restyle your page. You can not edit Elem…" at bounding box center [268, 0] width 536 height 0
click at [423, 201] on button "Save" at bounding box center [422, 200] width 27 height 13
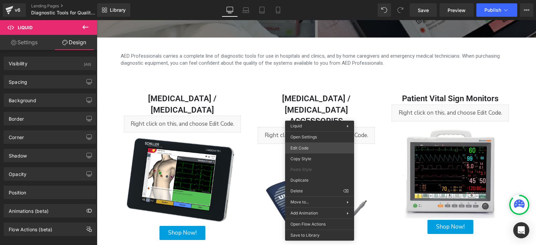
click at [323, 0] on div "Liquid You are previewing how the will restyle your page. You can not edit Elem…" at bounding box center [268, 0] width 536 height 0
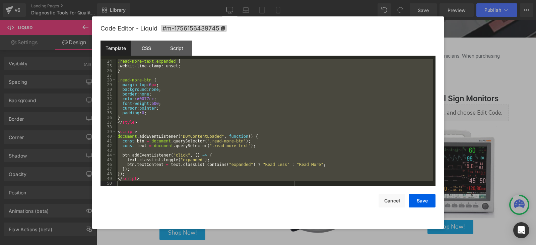
drag, startPoint x: 117, startPoint y: 61, endPoint x: 307, endPoint y: 261, distance: 275.8
click at [307, 245] on html "Liquid You are previewing how the will restyle your page. You can not edit Elem…" at bounding box center [268, 122] width 536 height 245
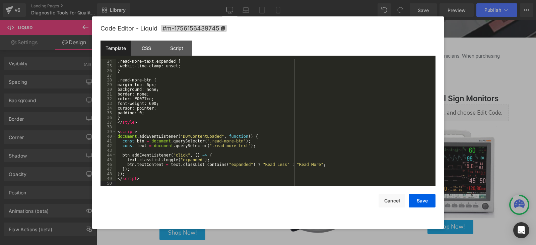
scroll to position [68, 0]
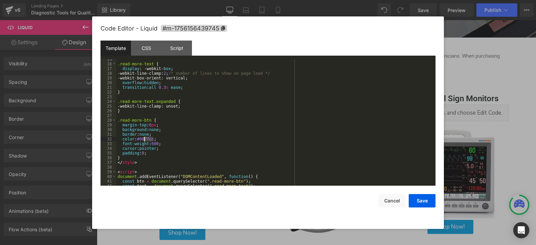
drag, startPoint x: 153, startPoint y: 139, endPoint x: 144, endPoint y: 140, distance: 9.1
click at [144, 140] on div ".read-more-text { display : -webkit- box ; -webkit-line-clamp: 2 ; /* number of…" at bounding box center [274, 125] width 317 height 136
click at [150, 124] on div ".read-more-text { display : -webkit- box ; -webkit-line-clamp: 2 ; /* number of…" at bounding box center [274, 125] width 317 height 136
click at [427, 202] on button "Save" at bounding box center [422, 200] width 27 height 13
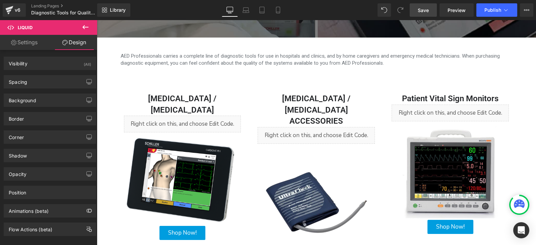
click at [426, 9] on span "Save" at bounding box center [423, 10] width 11 height 7
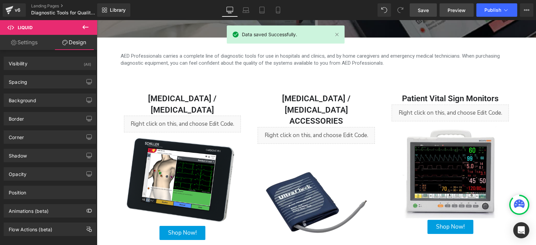
click at [457, 14] on link "Preview" at bounding box center [457, 9] width 34 height 13
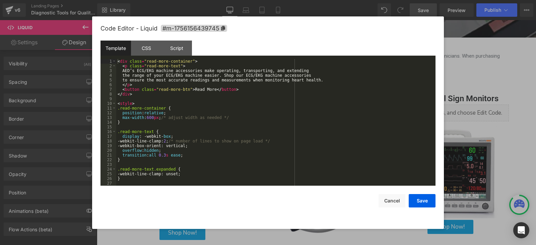
click at [298, 0] on div "Liquid You are previewing how the will restyle your page. You can not edit Elem…" at bounding box center [268, 0] width 536 height 0
click at [153, 50] on div "CSS" at bounding box center [146, 48] width 31 height 15
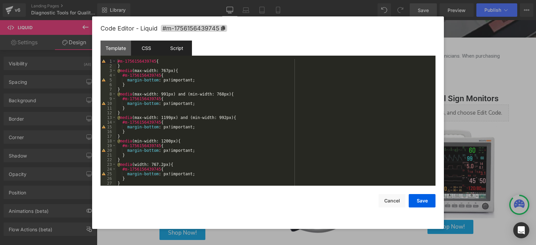
click at [179, 49] on div "Script" at bounding box center [177, 48] width 31 height 15
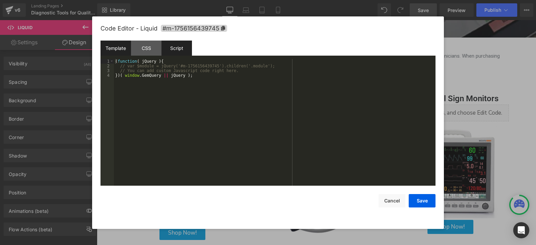
click at [114, 47] on div "Template" at bounding box center [116, 48] width 31 height 15
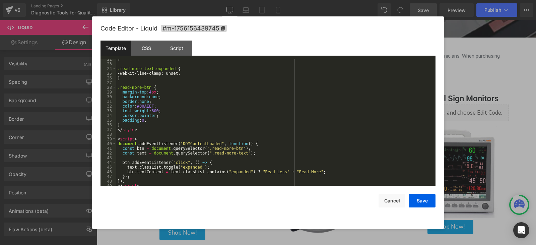
scroll to position [108, 0]
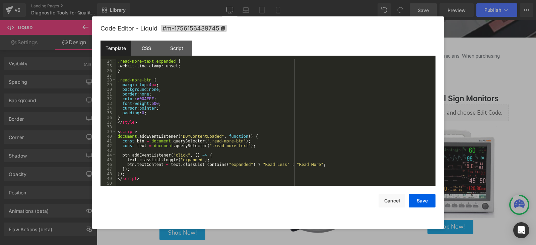
click at [166, 179] on div ".read-more-text.expanded { -webkit-line-clamp: unset; } .read-more-btn { margin…" at bounding box center [274, 127] width 317 height 136
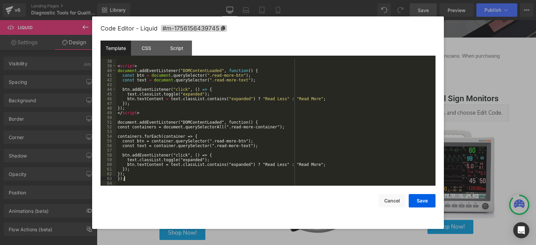
scroll to position [174, 0]
click at [430, 201] on button "Save" at bounding box center [422, 200] width 27 height 13
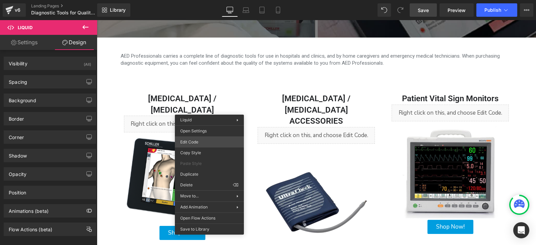
click at [192, 0] on div "Liquid You are previewing how the will restyle your page. You can not edit Elem…" at bounding box center [268, 0] width 536 height 0
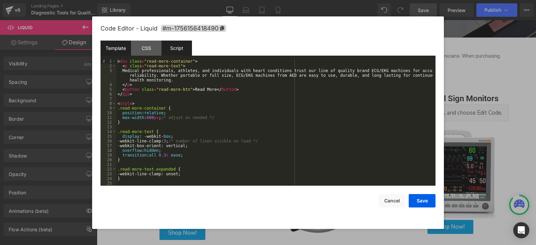
click at [168, 49] on div "Script" at bounding box center [177, 48] width 31 height 15
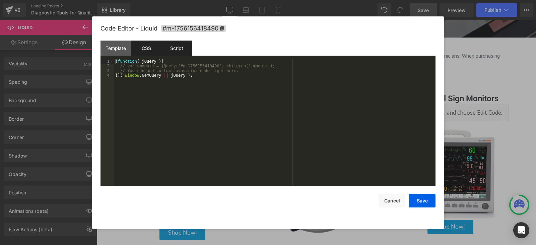
click at [140, 46] on div "CSS" at bounding box center [146, 48] width 31 height 15
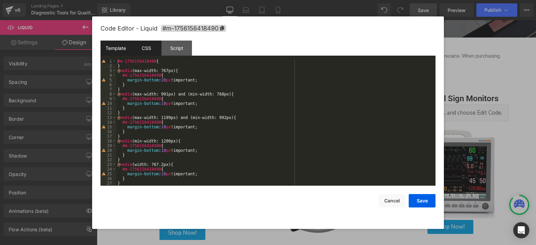
click at [116, 48] on div "Template" at bounding box center [116, 48] width 31 height 15
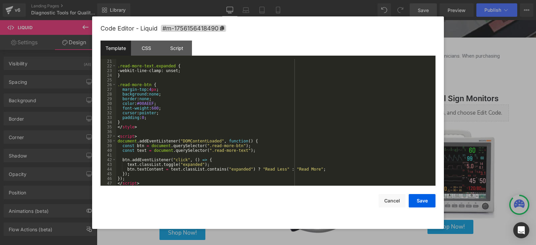
scroll to position [103, 0]
click at [157, 179] on div ".read-more-text.expanded { -webkit-line-clamp: unset; } .read-more-btn { margin…" at bounding box center [274, 127] width 317 height 136
click at [157, 180] on div ".read-more-text.expanded { -webkit-line-clamp: unset; } .read-more-btn { margin…" at bounding box center [274, 127] width 317 height 136
click at [158, 181] on div ".read-more-text.expanded { -webkit-line-clamp: unset; } .read-more-btn { margin…" at bounding box center [274, 127] width 317 height 136
click at [159, 182] on div ".read-more-text.expanded { -webkit-line-clamp: unset; } .read-more-btn { margin…" at bounding box center [274, 127] width 317 height 136
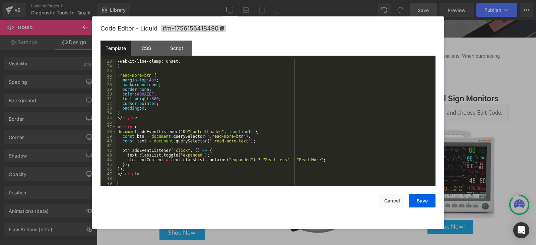
paste textarea
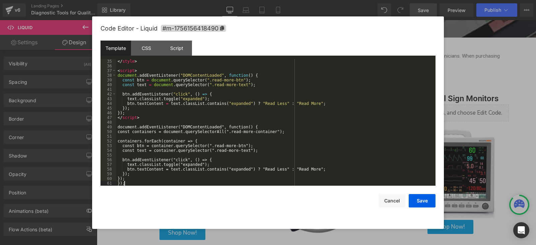
scroll to position [174, 0]
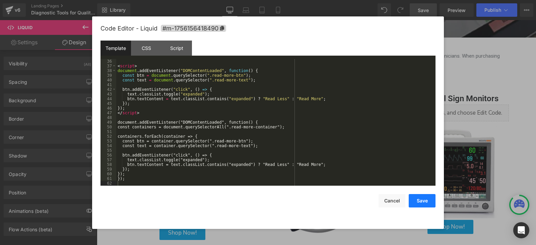
click at [428, 201] on button "Save" at bounding box center [422, 200] width 27 height 13
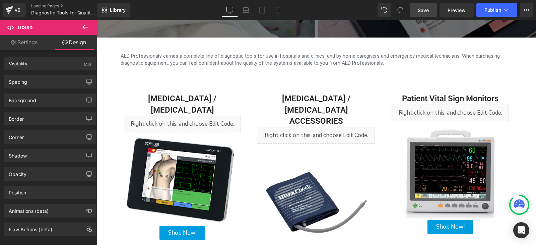
click at [431, 15] on link "Save" at bounding box center [423, 9] width 27 height 13
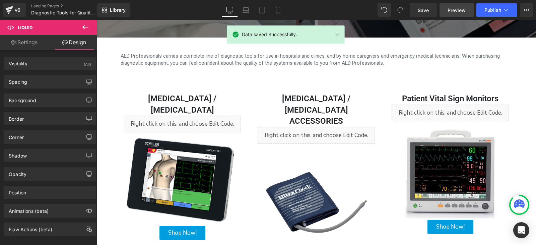
click at [462, 10] on span "Preview" at bounding box center [457, 10] width 18 height 7
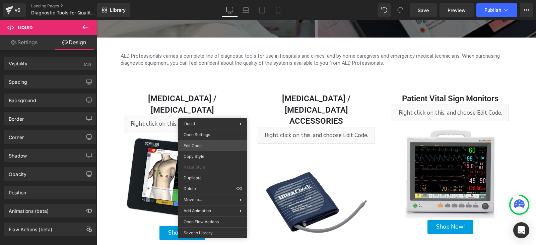
click at [204, 0] on div "Liquid You are previewing how the will restyle your page. You can not edit Elem…" at bounding box center [268, 0] width 536 height 0
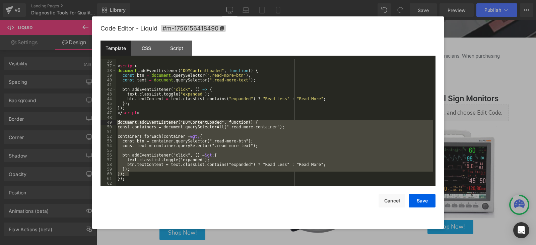
drag, startPoint x: 192, startPoint y: 175, endPoint x: 111, endPoint y: 121, distance: 97.7
click at [111, 121] on pre "36 37 38 39 40 41 42 43 44 45 46 47 48 49 50 51 52 53 54 55 56 57 58 59 60 61 6…" at bounding box center [268, 122] width 335 height 127
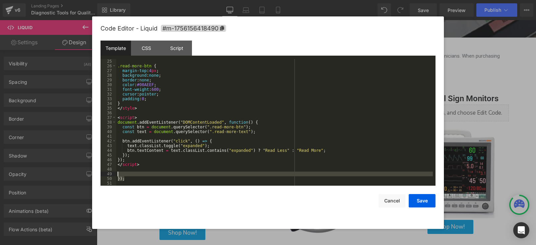
drag, startPoint x: 138, startPoint y: 178, endPoint x: 119, endPoint y: 172, distance: 20.5
click at [119, 172] on div ".read-more-btn { margin-top : 4 px ; background : none ; border : none ; color …" at bounding box center [274, 127] width 317 height 136
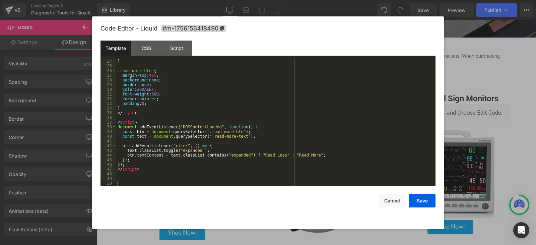
click at [126, 182] on div "} .read-more-btn { margin-top : 4 px ; background : none ; border : none ; colo…" at bounding box center [274, 127] width 317 height 136
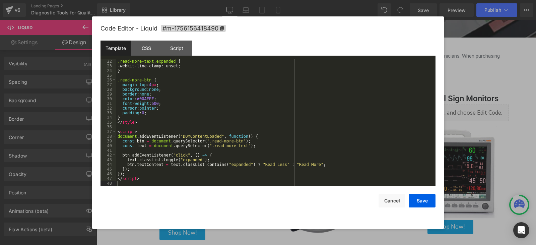
scroll to position [108, 0]
click at [397, 197] on button "Cancel" at bounding box center [392, 200] width 27 height 13
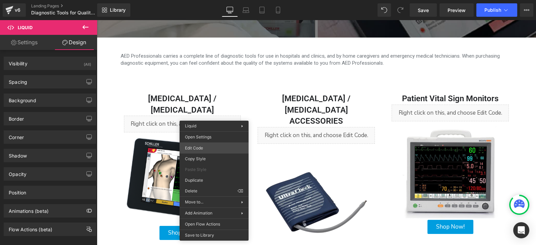
click at [210, 0] on div "Liquid You are previewing how the will restyle your page. You can not edit Elem…" at bounding box center [268, 0] width 536 height 0
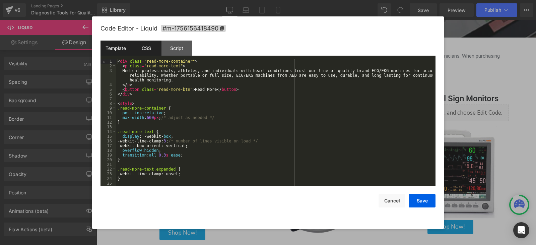
click at [139, 49] on div "CSS" at bounding box center [146, 48] width 31 height 15
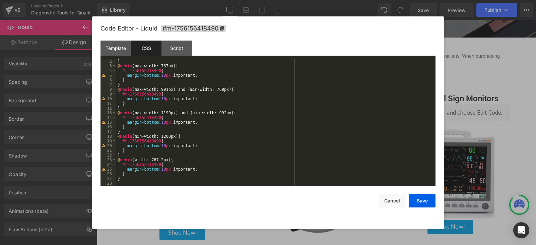
scroll to position [5, 0]
click at [115, 49] on div "Template" at bounding box center [116, 48] width 31 height 15
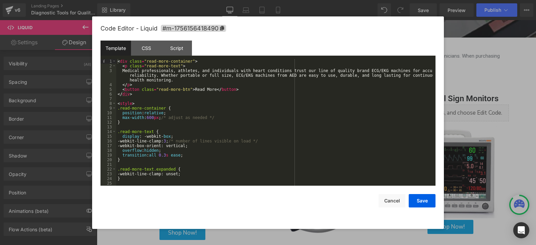
click at [459, 57] on div at bounding box center [268, 122] width 536 height 245
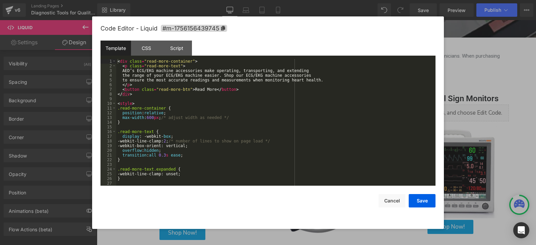
click at [332, 0] on div "Liquid You are previewing how the will restyle your page. You can not edit Elem…" at bounding box center [268, 0] width 536 height 0
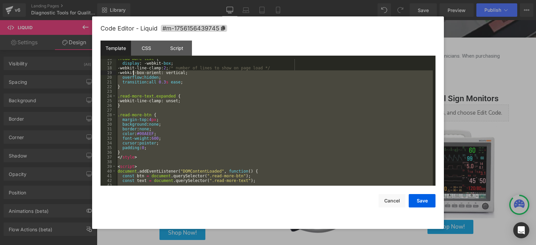
scroll to position [0, 0]
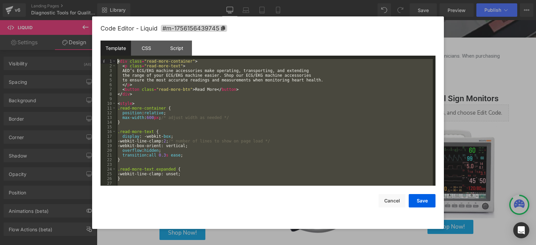
drag, startPoint x: 329, startPoint y: 180, endPoint x: 92, endPoint y: 50, distance: 270.7
click at [92, 50] on body "Liquid You are previewing how the will restyle your page. You can not edit Elem…" at bounding box center [268, 122] width 536 height 245
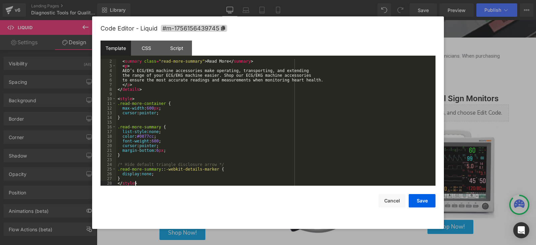
scroll to position [9, 0]
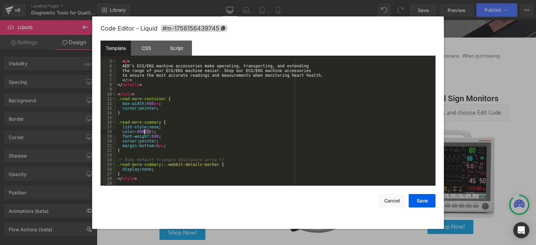
drag, startPoint x: 152, startPoint y: 131, endPoint x: 144, endPoint y: 133, distance: 7.9
click at [144, 133] on div "< p > AED’s ECG/EKG machine accessories make operating, transporting, and exten…" at bounding box center [274, 127] width 317 height 136
click at [158, 145] on div "< p > AED’s ECG/EKG machine accessories make operating, transporting, and exten…" at bounding box center [274, 127] width 317 height 136
click at [418, 201] on button "Save" at bounding box center [422, 200] width 27 height 13
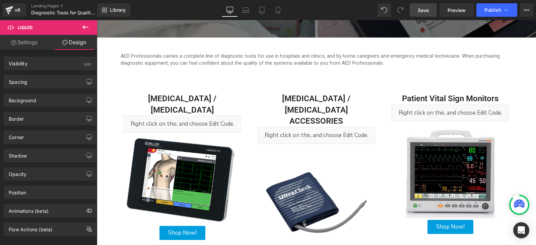
click at [426, 12] on span "Save" at bounding box center [423, 10] width 11 height 7
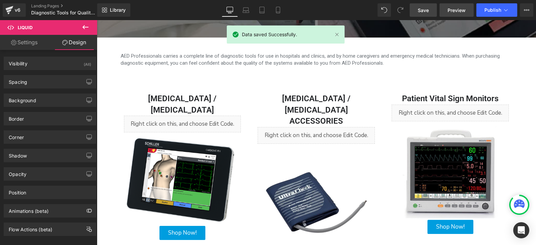
click at [445, 9] on link "Preview" at bounding box center [457, 9] width 34 height 13
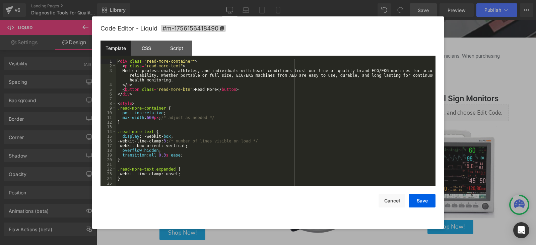
click at [195, 0] on div "Liquid You are previewing how the will restyle your page. You can not edit Elem…" at bounding box center [268, 0] width 536 height 0
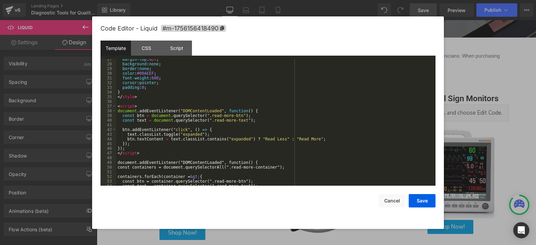
scroll to position [174, 0]
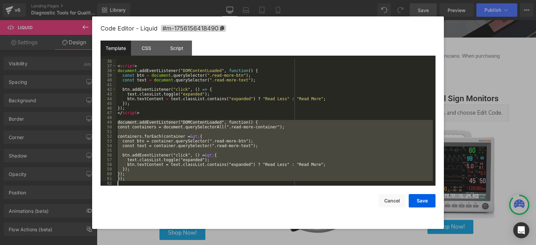
drag, startPoint x: 117, startPoint y: 121, endPoint x: 250, endPoint y: 228, distance: 171.0
click at [250, 228] on div "Code Editor - Liquid #m-1756156418490 Template CSS Script Data 36 37 38 39 40 4…" at bounding box center [268, 122] width 335 height 213
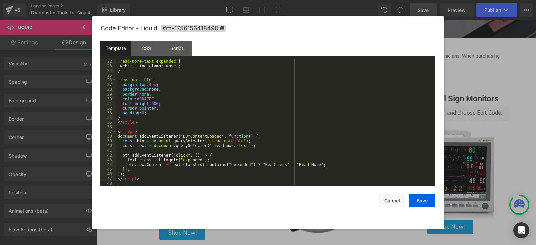
scroll to position [108, 0]
click at [423, 203] on button "Save" at bounding box center [422, 200] width 27 height 13
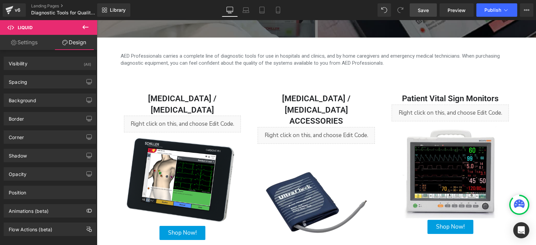
click at [426, 14] on link "Save" at bounding box center [423, 9] width 27 height 13
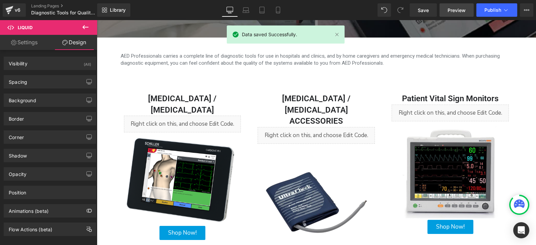
click at [453, 12] on span "Preview" at bounding box center [457, 10] width 18 height 7
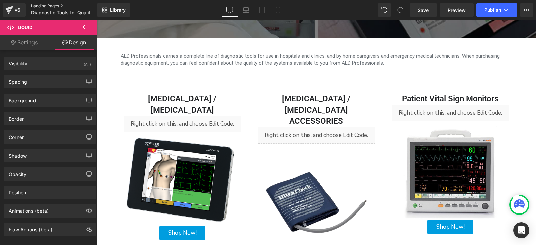
click at [39, 5] on link "Landing Pages" at bounding box center [69, 5] width 77 height 5
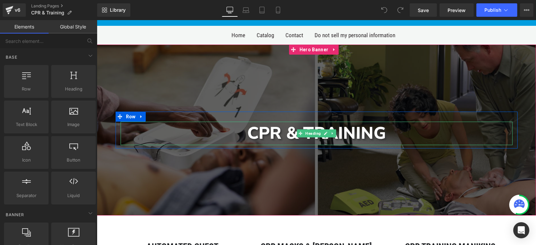
scroll to position [101, 0]
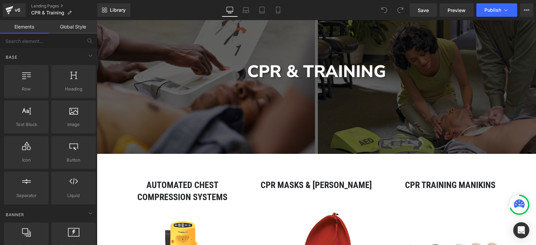
click at [254, 141] on div at bounding box center [317, 68] width 440 height 171
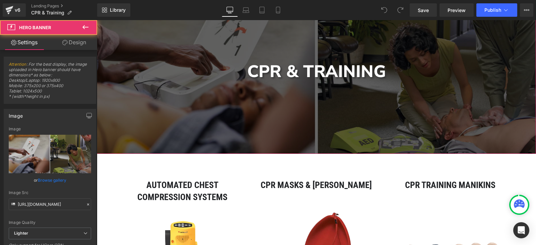
click at [232, 136] on div at bounding box center [317, 68] width 440 height 171
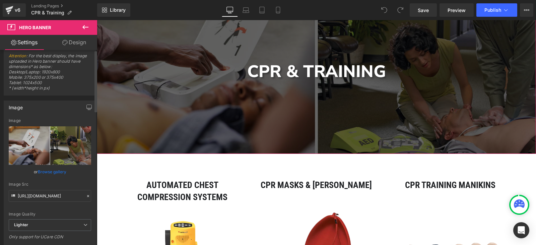
scroll to position [0, 0]
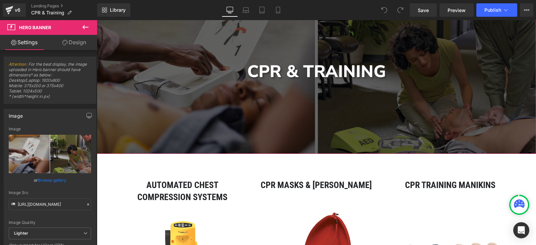
click at [69, 45] on link "Design" at bounding box center [74, 42] width 49 height 15
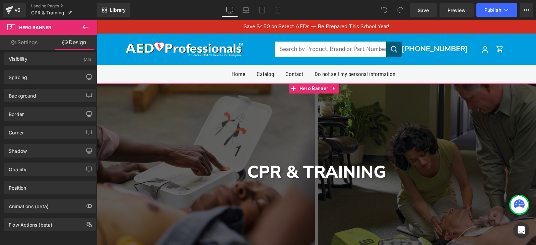
click at [205, 131] on div at bounding box center [317, 168] width 440 height 171
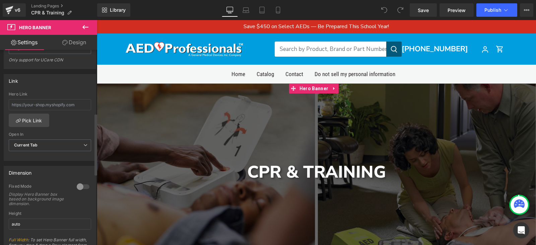
scroll to position [201, 0]
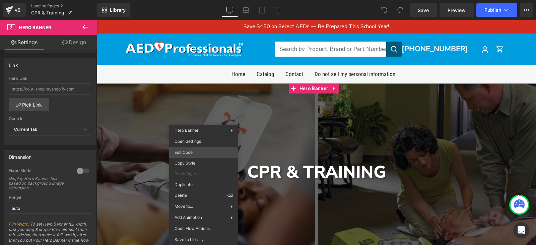
click at [214, 0] on div "You are previewing how the will restyle your page. You can not edit Elements in…" at bounding box center [268, 0] width 536 height 0
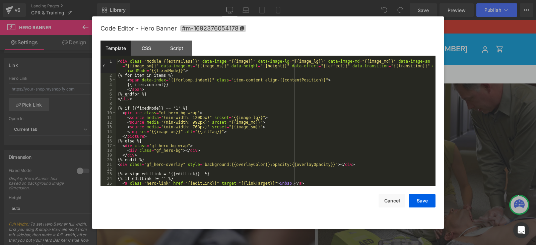
scroll to position [5, 0]
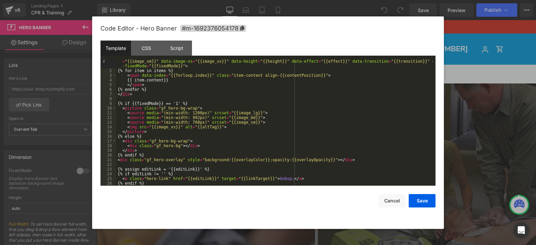
click at [193, 74] on div "< div class = "module {{extraClass}}" data-image = "{{image}}" data-image-lg = …" at bounding box center [274, 127] width 317 height 146
click at [181, 65] on div "< div class = "module {{extraClass}}" data-image = "{{image}}" data-image-lg = …" at bounding box center [274, 127] width 317 height 146
click at [393, 201] on button "Cancel" at bounding box center [392, 200] width 27 height 13
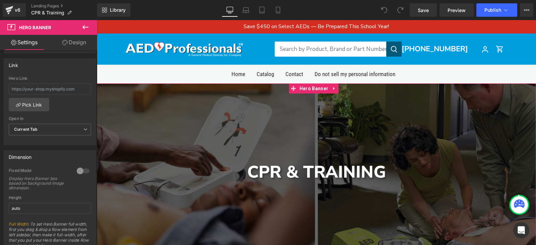
click at [257, 202] on div at bounding box center [317, 168] width 440 height 171
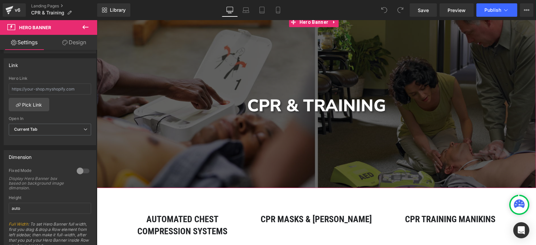
scroll to position [34, 0]
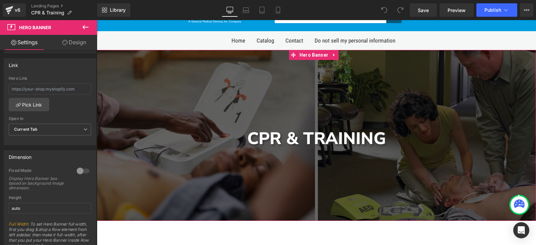
click at [290, 141] on div "CPR & Training" at bounding box center [317, 138] width 392 height 23
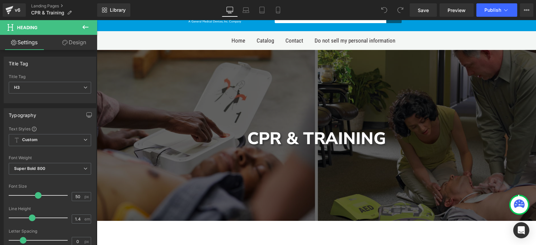
click at [69, 44] on link "Design" at bounding box center [74, 42] width 49 height 15
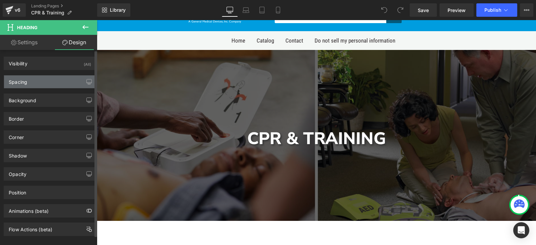
click at [58, 77] on div "Spacing" at bounding box center [50, 81] width 92 height 13
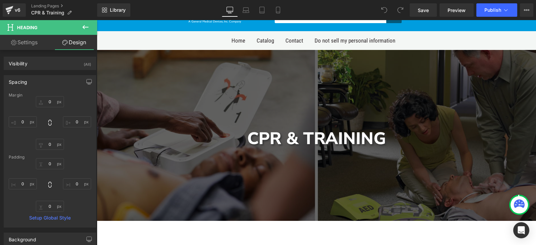
click at [273, 222] on div "Rendering Content" at bounding box center [268, 218] width 41 height 7
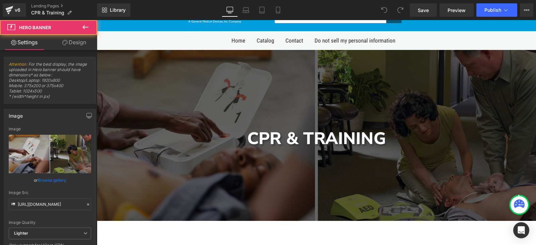
click at [242, 191] on div at bounding box center [317, 135] width 440 height 171
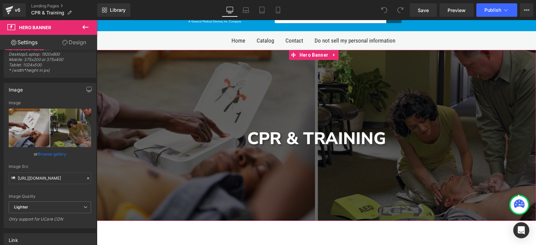
scroll to position [67, 0]
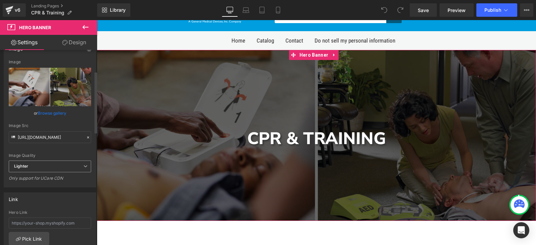
click at [31, 164] on span "Lighter" at bounding box center [50, 167] width 82 height 12
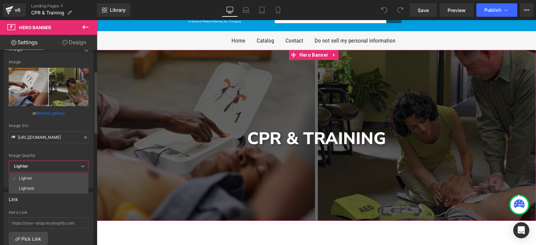
click at [31, 164] on span "Lighter" at bounding box center [49, 167] width 80 height 12
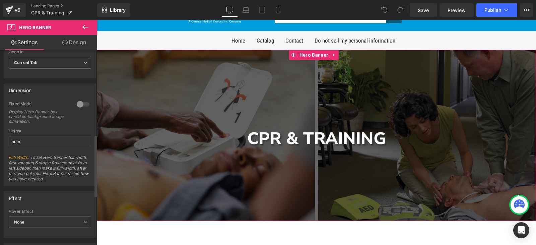
scroll to position [268, 0]
click at [79, 102] on div at bounding box center [83, 104] width 16 height 11
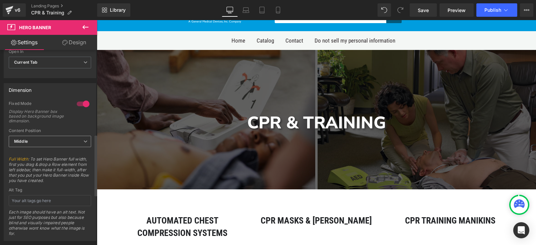
click at [66, 138] on span "Middle" at bounding box center [50, 142] width 82 height 12
click at [77, 125] on div "Fixed Mode Display Hero Banner box based on background image dimension." at bounding box center [50, 114] width 82 height 27
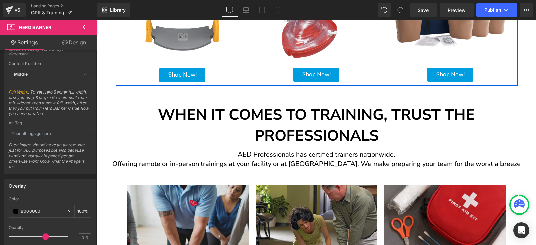
scroll to position [335, 0]
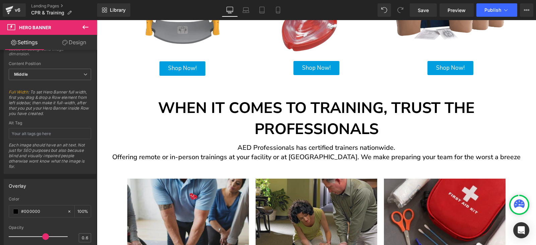
click at [299, 105] on div "When it comes to training, Trust the Professionals Text Block" at bounding box center [317, 109] width 440 height 61
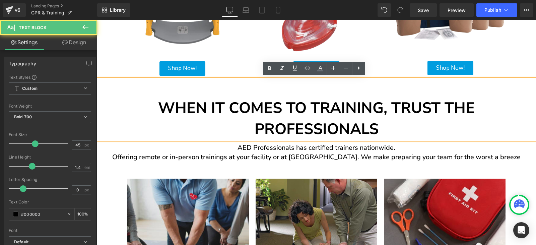
click at [285, 109] on div "When it comes to training, Trust the Professionals" at bounding box center [317, 109] width 440 height 61
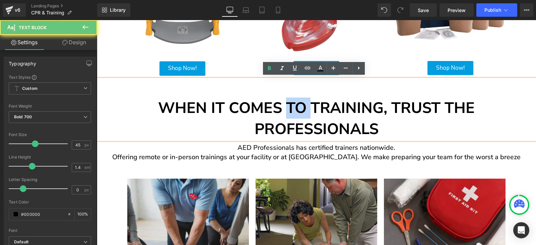
click at [285, 109] on div "When it comes to training, Trust the Professionals" at bounding box center [317, 109] width 440 height 61
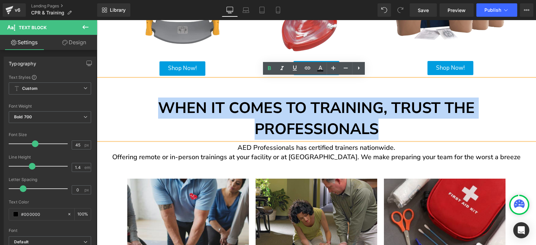
click at [285, 109] on div "When it comes to training, Trust the Professionals" at bounding box center [317, 109] width 440 height 61
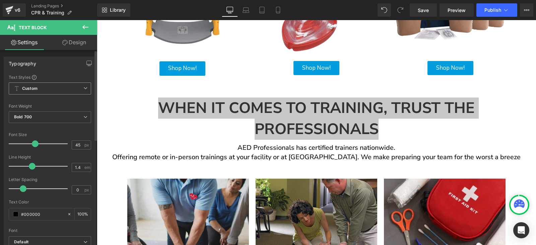
click at [61, 89] on span "Custom Setup Global Style" at bounding box center [50, 88] width 82 height 12
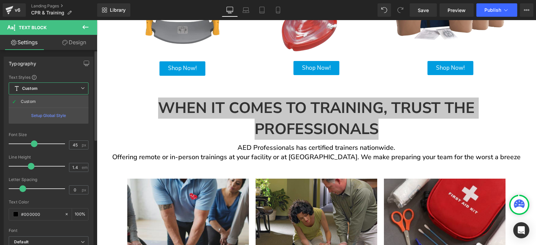
click at [61, 89] on span "Custom Setup Global Style" at bounding box center [49, 88] width 80 height 12
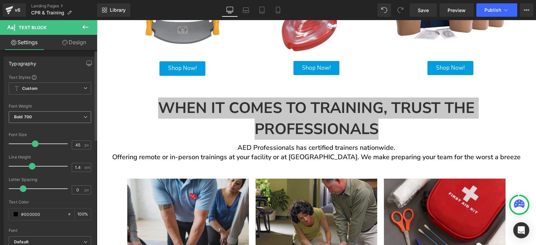
click at [75, 117] on span "Bold 700" at bounding box center [50, 117] width 82 height 12
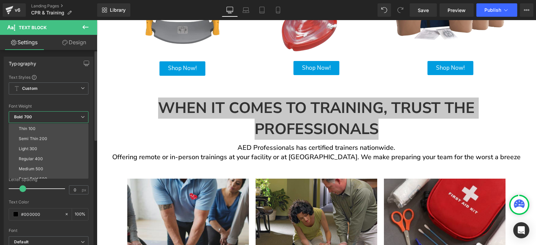
click at [75, 117] on span "Bold 700" at bounding box center [49, 117] width 80 height 12
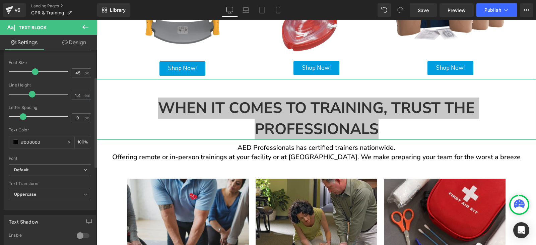
scroll to position [28, 0]
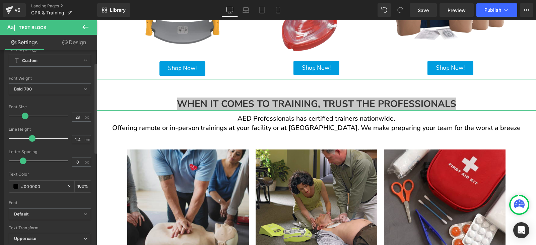
type input "30"
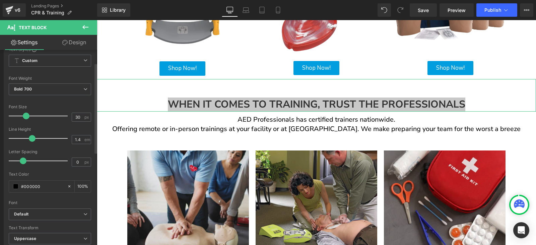
drag, startPoint x: 36, startPoint y: 116, endPoint x: 28, endPoint y: 116, distance: 8.0
click at [28, 116] on span at bounding box center [26, 116] width 7 height 7
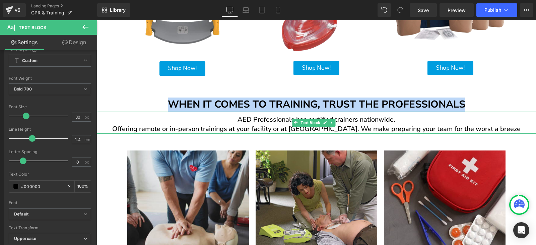
click at [201, 129] on p "Offering remote or in-person trainings at your facility or at [GEOGRAPHIC_DATA]…" at bounding box center [317, 128] width 440 height 9
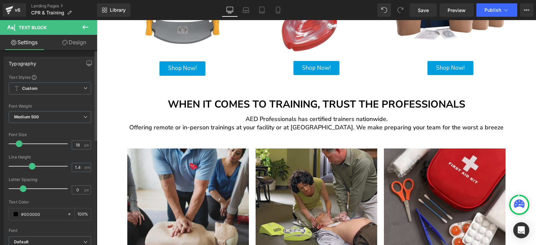
drag, startPoint x: 20, startPoint y: 142, endPoint x: 27, endPoint y: 142, distance: 6.4
click at [20, 143] on span at bounding box center [19, 143] width 7 height 7
type input "19"
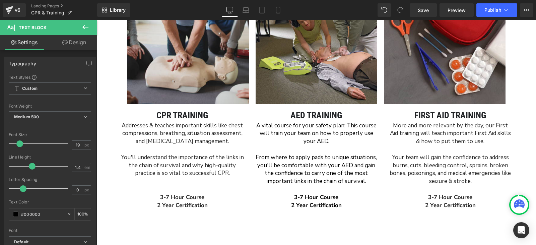
scroll to position [503, 0]
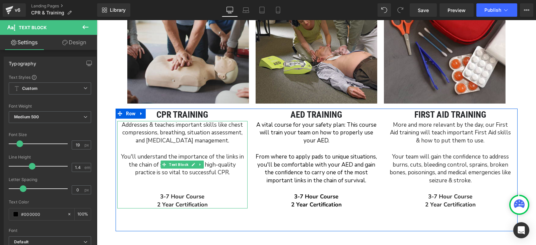
click at [195, 131] on p "Addresses & teaches important skills like chest compressions, breathing, situat…" at bounding box center [183, 133] width 124 height 24
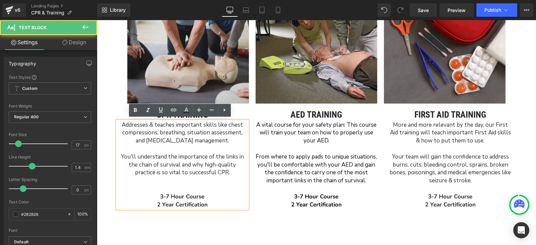
click at [254, 125] on p "A vital course for your safety plan: This course will train your team on how to…" at bounding box center [316, 133] width 124 height 24
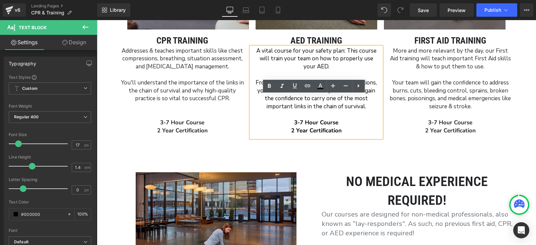
scroll to position [671, 0]
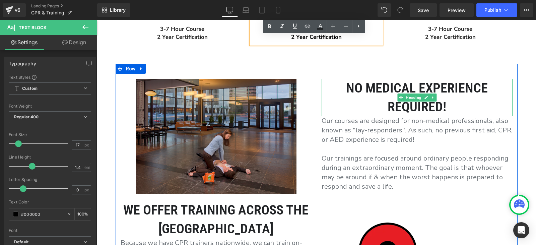
click at [386, 91] on h1 "No medical experience required!" at bounding box center [417, 98] width 191 height 38
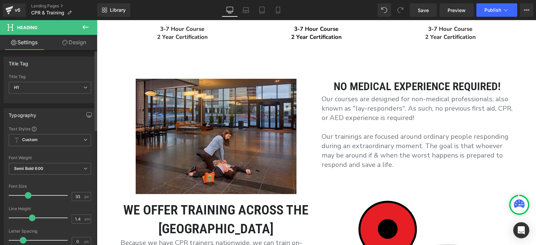
type input "32"
drag, startPoint x: 30, startPoint y: 194, endPoint x: 25, endPoint y: 193, distance: 4.4
click at [25, 193] on span at bounding box center [27, 195] width 7 height 7
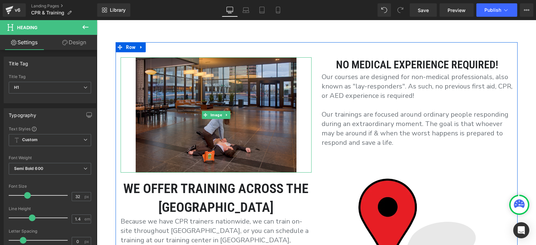
scroll to position [704, 0]
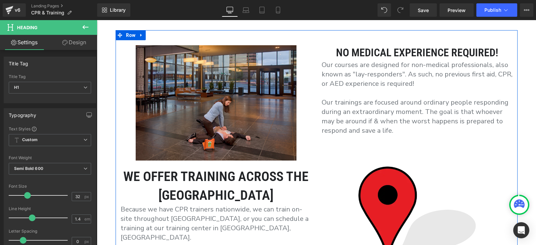
click at [357, 98] on p "Our trainings are focused around ordinary people responding during an extraordi…" at bounding box center [417, 117] width 191 height 38
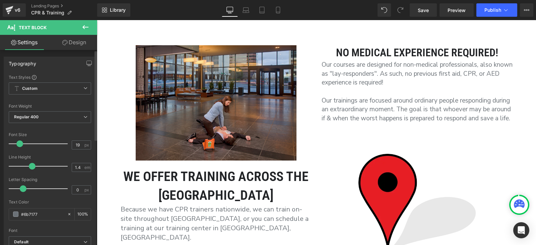
type input "18"
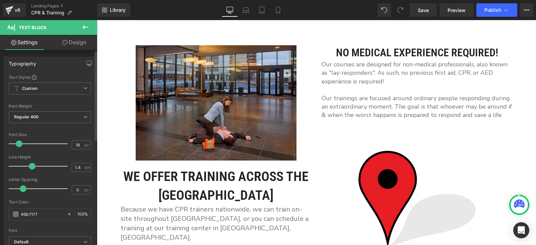
click at [21, 145] on span at bounding box center [19, 143] width 7 height 7
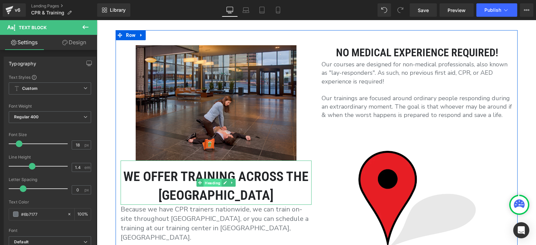
click at [204, 182] on span "Heading" at bounding box center [213, 183] width 18 height 8
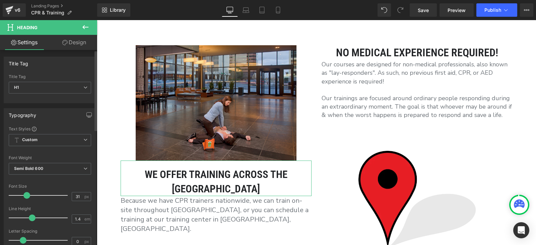
type input "32"
drag, startPoint x: 32, startPoint y: 194, endPoint x: 27, endPoint y: 194, distance: 4.4
click at [27, 194] on span at bounding box center [27, 195] width 7 height 7
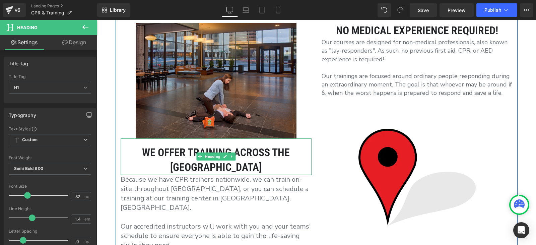
scroll to position [738, 0]
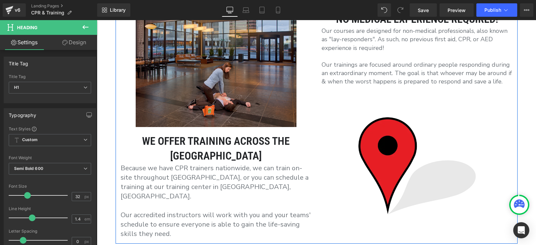
click at [188, 186] on p "Because we have CPR trainers nationwide, we can train on-site throughout [GEOGR…" at bounding box center [216, 183] width 191 height 38
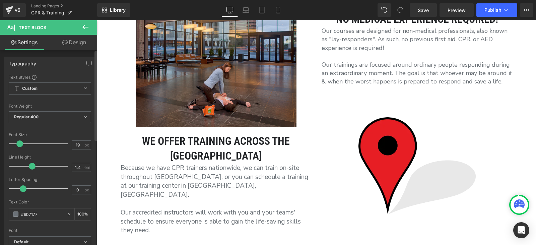
type input "18"
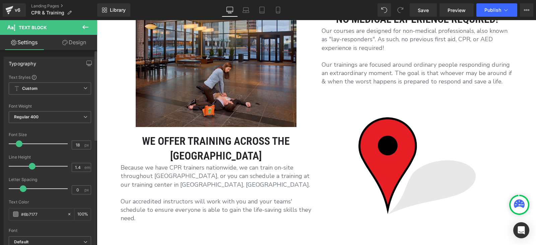
click at [20, 144] on span at bounding box center [19, 143] width 7 height 7
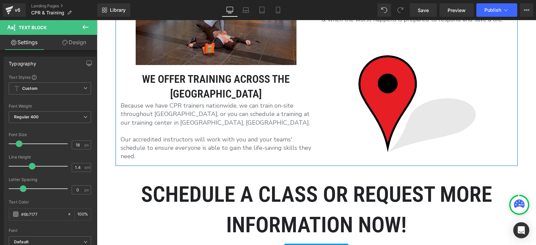
scroll to position [872, 0]
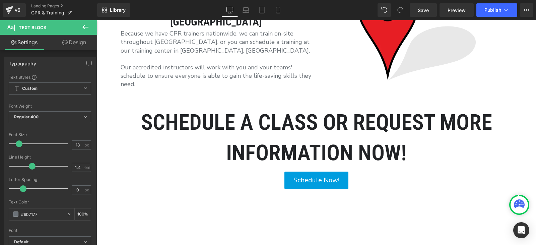
click at [283, 130] on h1 "Schedule a class or request more" at bounding box center [317, 122] width 440 height 31
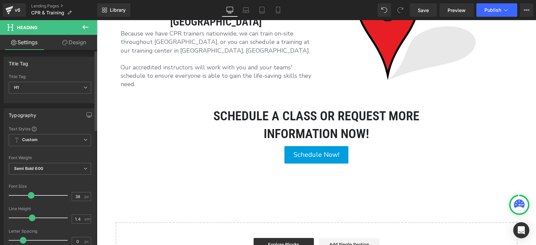
drag, startPoint x: 45, startPoint y: 194, endPoint x: 30, endPoint y: 195, distance: 15.1
click at [30, 195] on span at bounding box center [31, 195] width 7 height 7
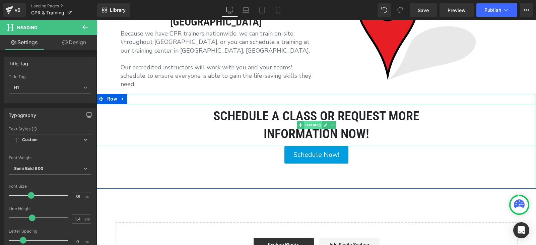
click at [308, 122] on span "Heading" at bounding box center [313, 125] width 18 height 8
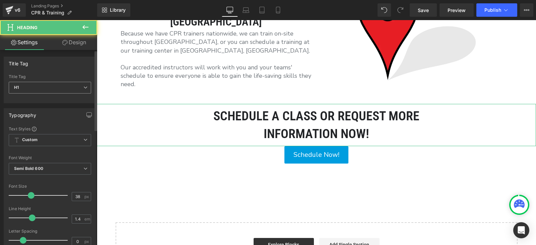
click at [29, 90] on span "H1" at bounding box center [50, 88] width 82 height 12
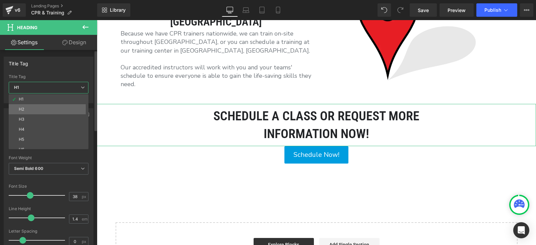
click at [31, 109] on li "H2" at bounding box center [50, 109] width 83 height 10
type input "23"
type input "100"
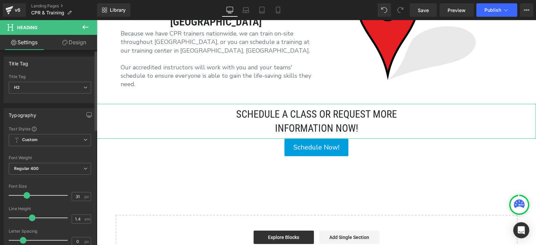
type input "32"
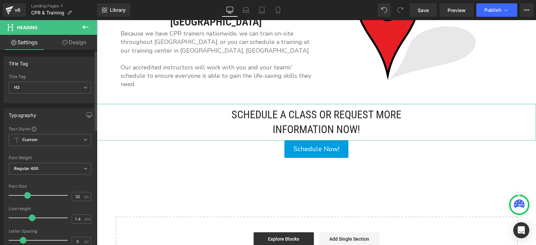
drag, startPoint x: 22, startPoint y: 196, endPoint x: 27, endPoint y: 196, distance: 5.0
click at [27, 196] on span at bounding box center [27, 195] width 7 height 7
click at [49, 137] on span "Custom Setup Global Style" at bounding box center [50, 140] width 82 height 12
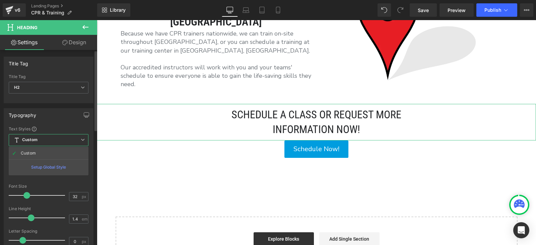
click at [49, 137] on span "Custom Setup Global Style" at bounding box center [49, 140] width 80 height 12
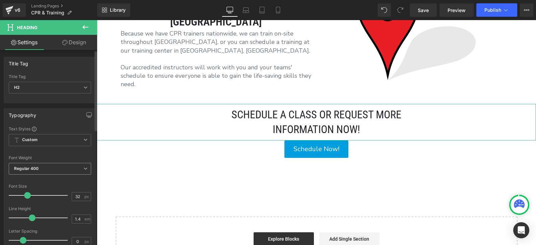
click at [55, 166] on span "Regular 400" at bounding box center [50, 169] width 82 height 12
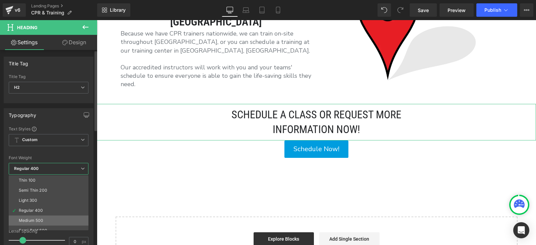
click at [55, 216] on li "Medium 500" at bounding box center [50, 221] width 83 height 10
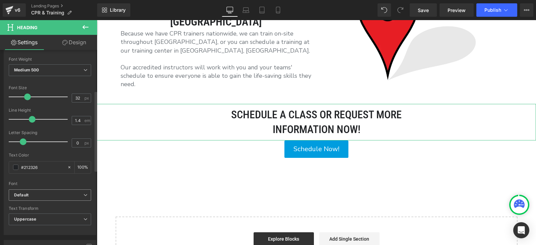
scroll to position [134, 0]
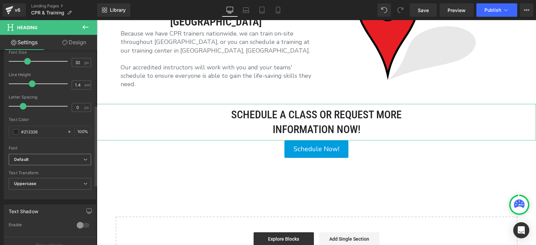
click at [69, 160] on b "Default" at bounding box center [48, 160] width 69 height 6
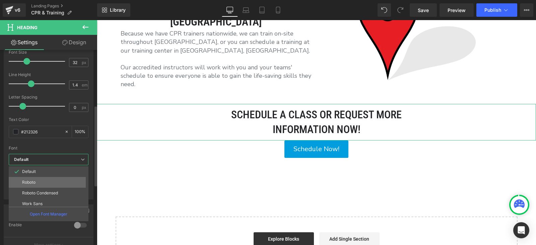
click at [52, 185] on li "Roboto" at bounding box center [50, 182] width 83 height 11
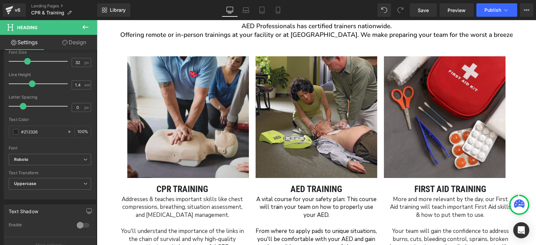
scroll to position [436, 0]
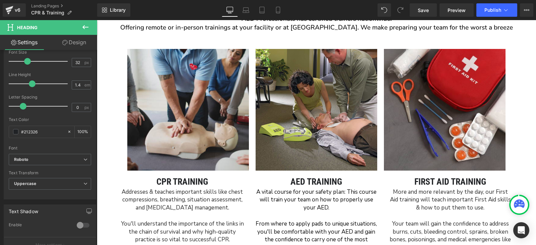
click at [301, 181] on div "AED Training Heading" at bounding box center [316, 182] width 134 height 12
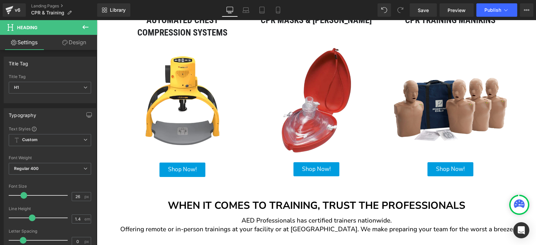
scroll to position [168, 0]
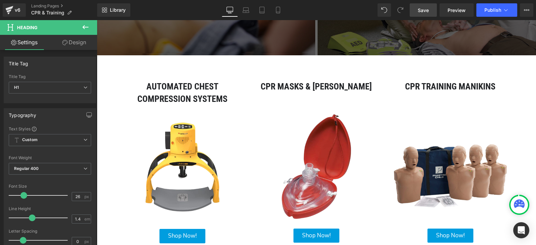
click at [420, 8] on span "Save" at bounding box center [423, 10] width 11 height 7
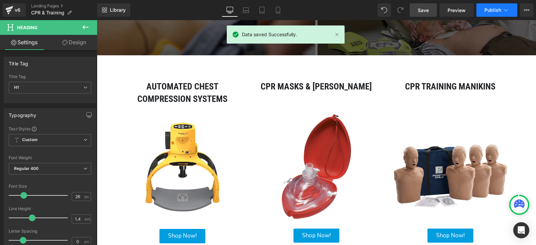
click at [484, 6] on button "Publish" at bounding box center [497, 9] width 41 height 13
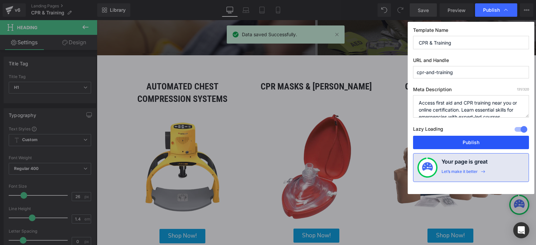
click at [461, 144] on button "Publish" at bounding box center [471, 142] width 116 height 13
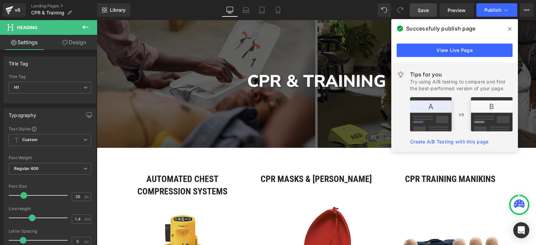
scroll to position [168, 0]
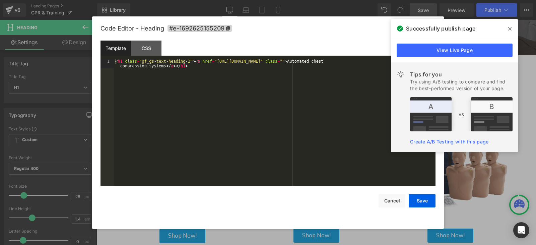
click at [191, 0] on div "Heading You are previewing how the will restyle your page. You can not edit Ele…" at bounding box center [268, 0] width 536 height 0
drag, startPoint x: 392, startPoint y: 200, endPoint x: 386, endPoint y: 191, distance: 10.4
click at [391, 199] on button "Cancel" at bounding box center [392, 200] width 27 height 13
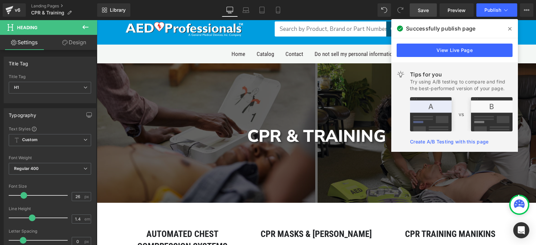
scroll to position [0, 0]
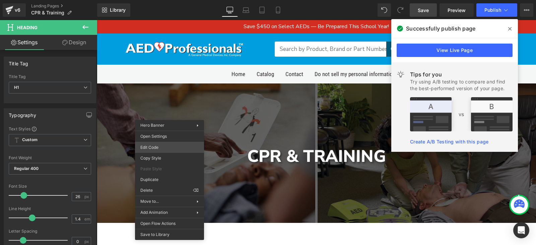
click at [170, 0] on div "Heading You are previewing how the will restyle your page. You can not edit Ele…" at bounding box center [268, 0] width 536 height 0
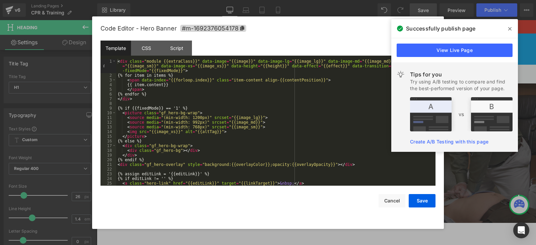
click at [508, 29] on span at bounding box center [510, 28] width 11 height 11
